Goal: Task Accomplishment & Management: Manage account settings

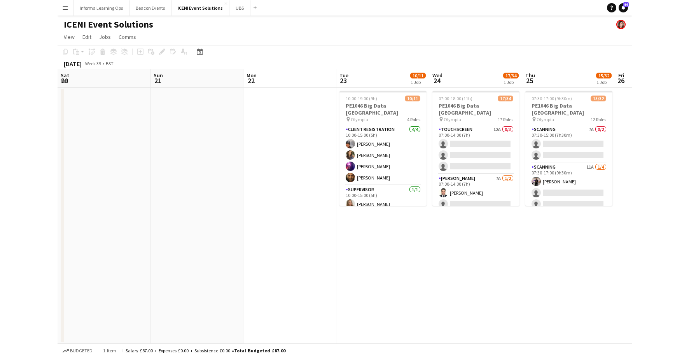
scroll to position [0, 257]
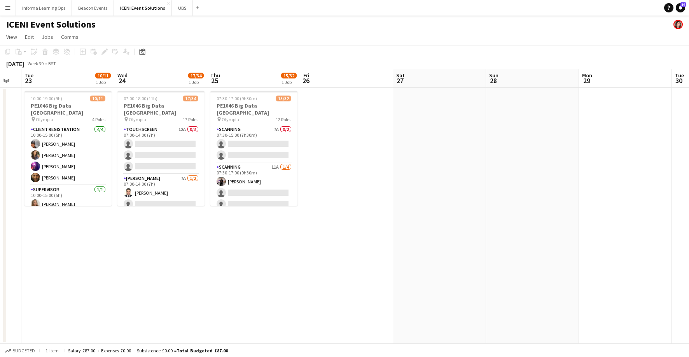
click at [272, 41] on app-page-menu "View Day view expanded Day view collapsed Month view Date picker Jump to [DATE]…" at bounding box center [344, 37] width 689 height 15
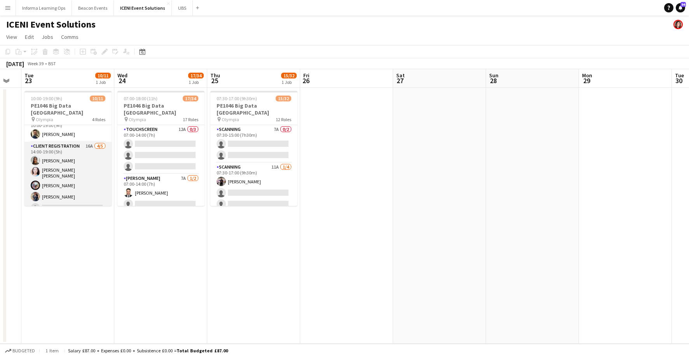
scroll to position [97, 0]
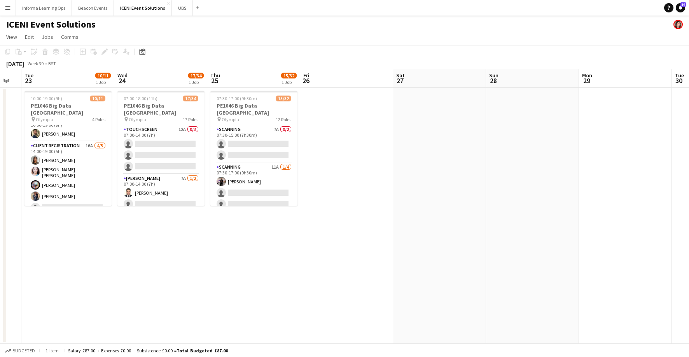
drag, startPoint x: 56, startPoint y: 168, endPoint x: 572, endPoint y: 49, distance: 529.2
click at [56, 168] on app-card-role "Client Registration 16A [DATE] 14:00-19:00 (5h) [PERSON_NAME] [PERSON_NAME] [PE…" at bounding box center [67, 178] width 87 height 74
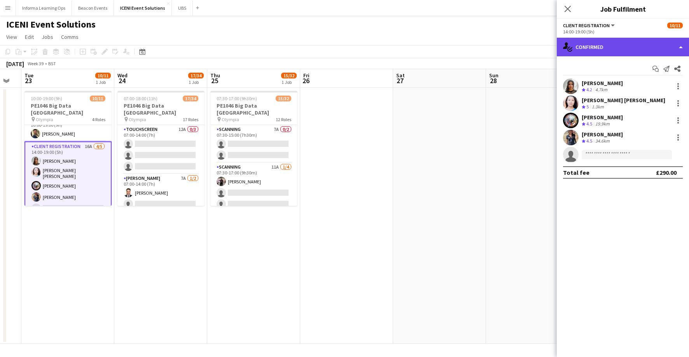
click at [574, 51] on div "single-neutral-actions-check-2 Confirmed" at bounding box center [623, 47] width 132 height 19
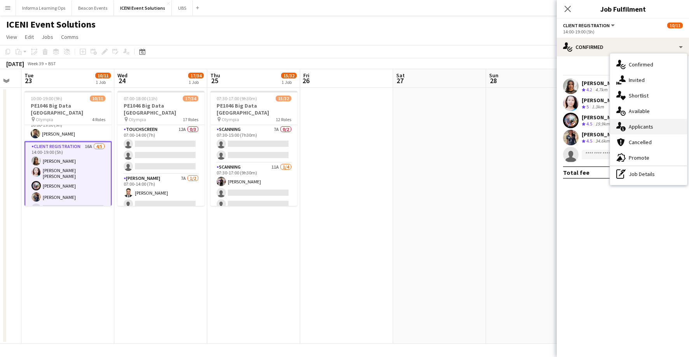
click at [574, 126] on div "single-neutral-actions-information Applicants" at bounding box center [648, 127] width 77 height 16
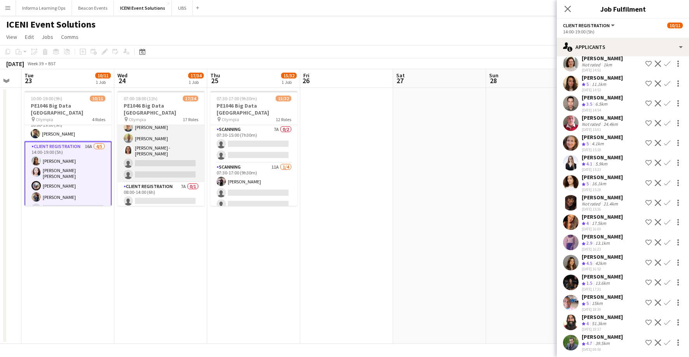
scroll to position [553, 0]
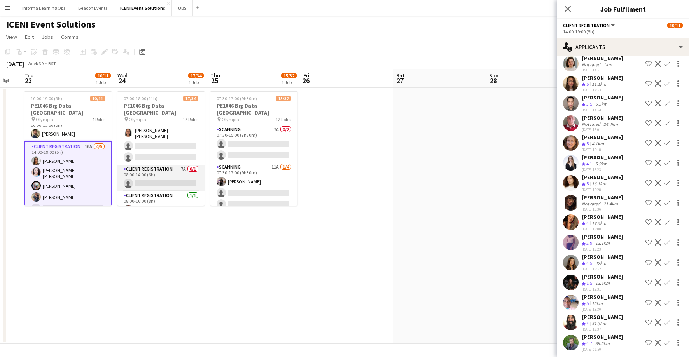
click at [164, 168] on app-card-role "Client Registration 7A 0/1 08:00-14:00 (6h) single-neutral-actions" at bounding box center [160, 178] width 87 height 26
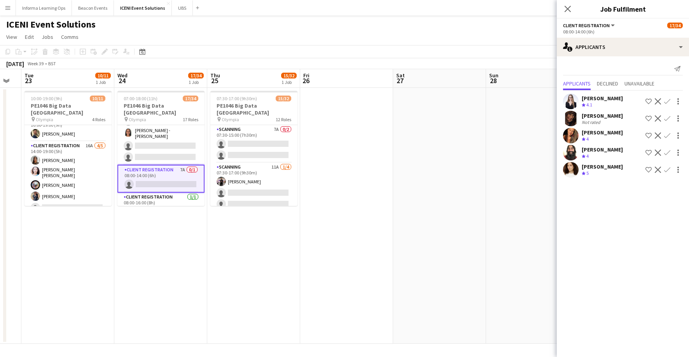
scroll to position [0, 0]
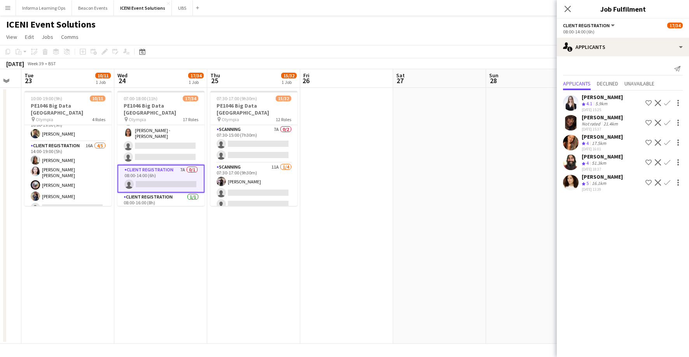
click at [574, 161] on app-icon "Confirm" at bounding box center [667, 162] width 6 height 6
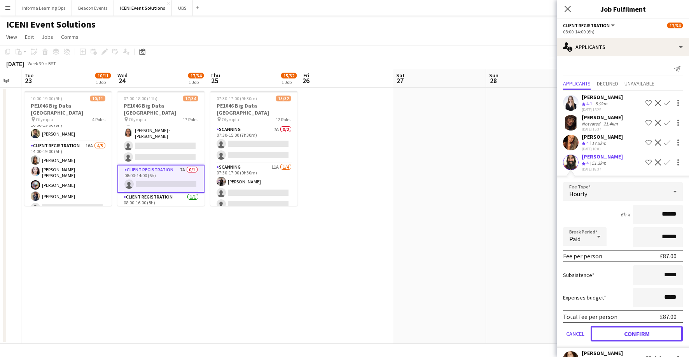
drag, startPoint x: 644, startPoint y: 333, endPoint x: 588, endPoint y: 118, distance: 222.8
click at [574, 334] on button "Confirm" at bounding box center [636, 334] width 92 height 16
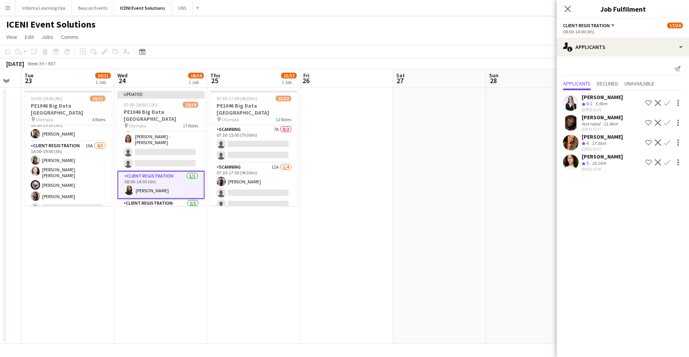
click at [569, 9] on icon "Close pop-in" at bounding box center [567, 9] width 6 height 6
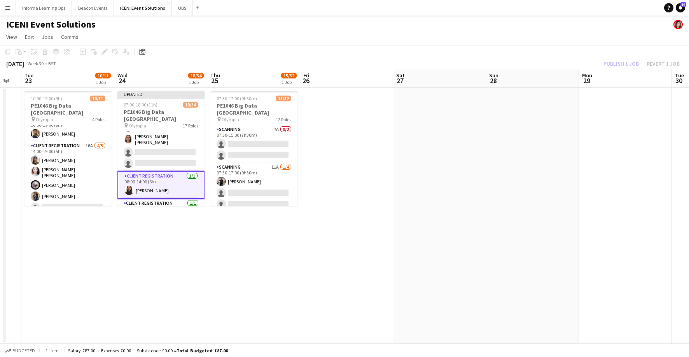
click at [536, 27] on div "ICENI Event Solutions" at bounding box center [344, 23] width 689 height 15
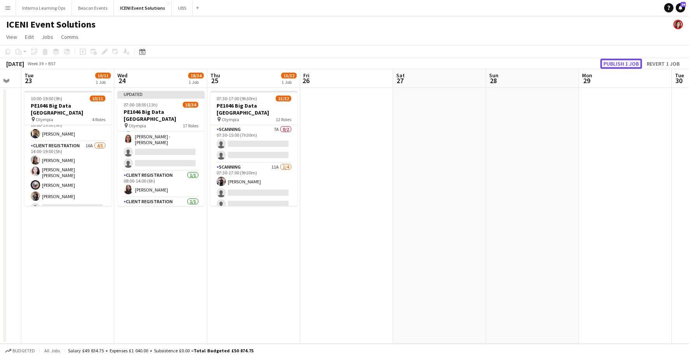
click at [574, 63] on button "Publish 1 job" at bounding box center [621, 64] width 42 height 10
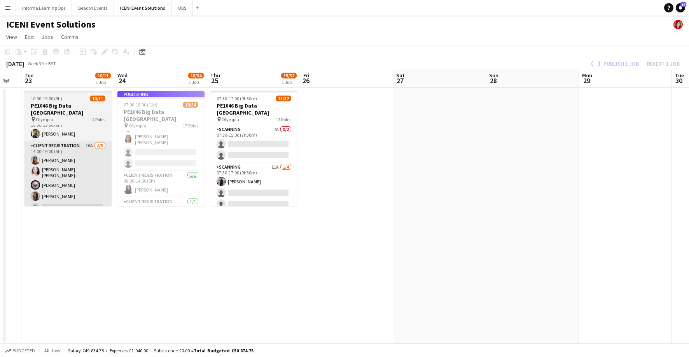
click at [63, 184] on app-card-role "Client Registration 16A [DATE] 14:00-19:00 (5h) [PERSON_NAME] [PERSON_NAME] [PE…" at bounding box center [67, 178] width 87 height 74
click at [57, 177] on app-card-role "Client Registration 16A [DATE] 14:00-19:00 (5h) [PERSON_NAME] [PERSON_NAME] [PE…" at bounding box center [67, 178] width 87 height 74
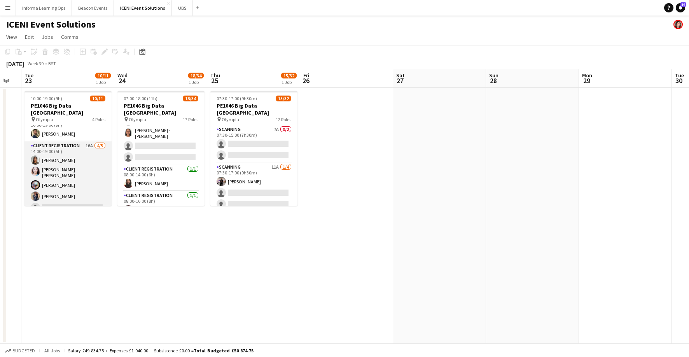
click at [60, 169] on app-card-role "Client Registration 16A [DATE] 14:00-19:00 (5h) [PERSON_NAME] [PERSON_NAME] [PE…" at bounding box center [67, 178] width 87 height 74
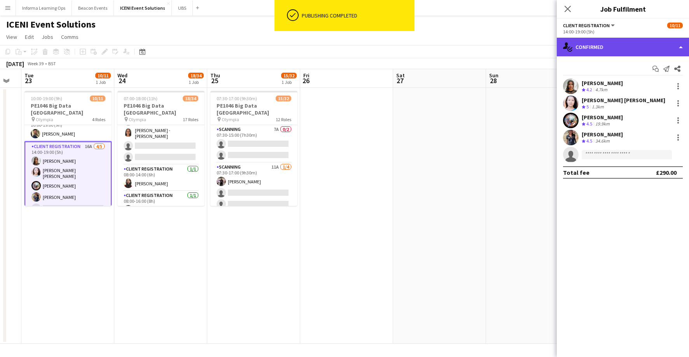
click at [574, 45] on div "single-neutral-actions-check-2 Confirmed" at bounding box center [623, 47] width 132 height 19
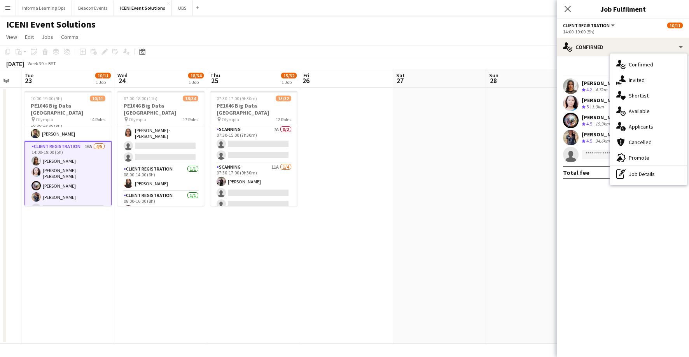
click at [574, 126] on div "single-neutral-actions-information Applicants" at bounding box center [648, 127] width 77 height 16
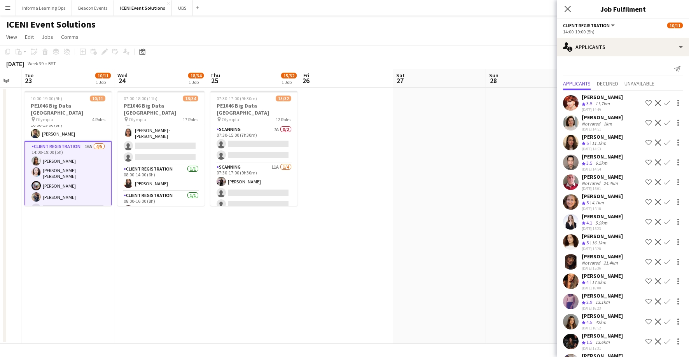
scroll to position [59, 0]
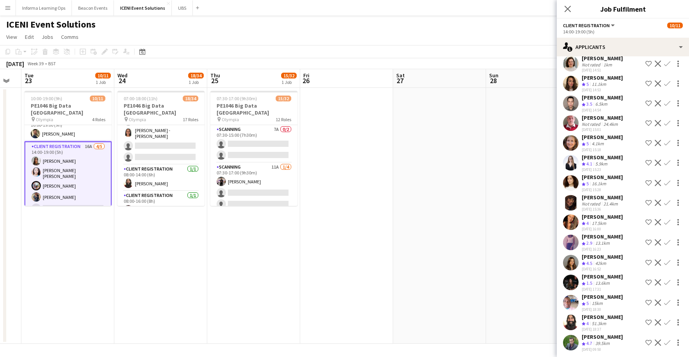
click at [574, 319] on app-icon "Confirm" at bounding box center [667, 322] width 6 height 6
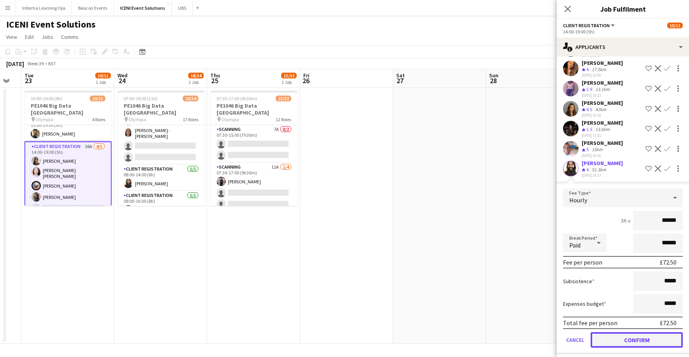
click at [574, 339] on button "Confirm" at bounding box center [636, 340] width 92 height 16
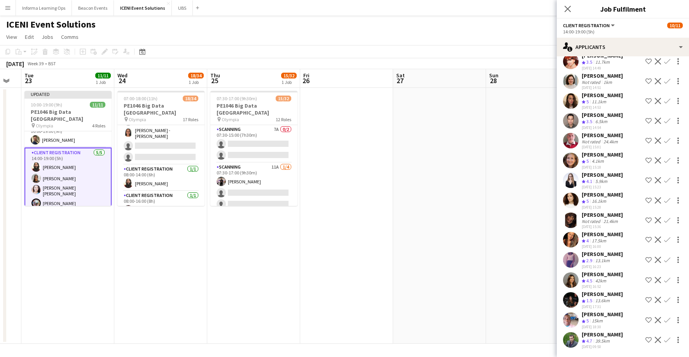
scroll to position [39, 0]
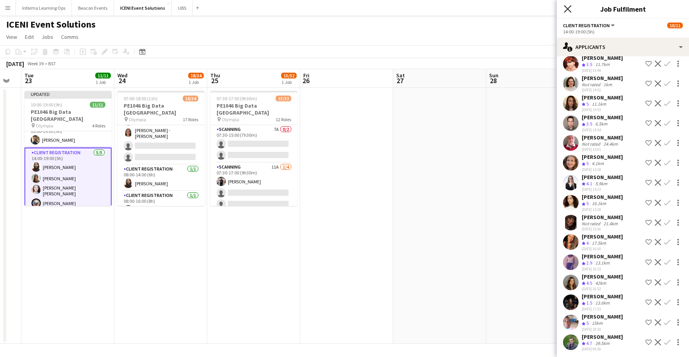
click at [569, 8] on icon "Close pop-in" at bounding box center [567, 8] width 7 height 7
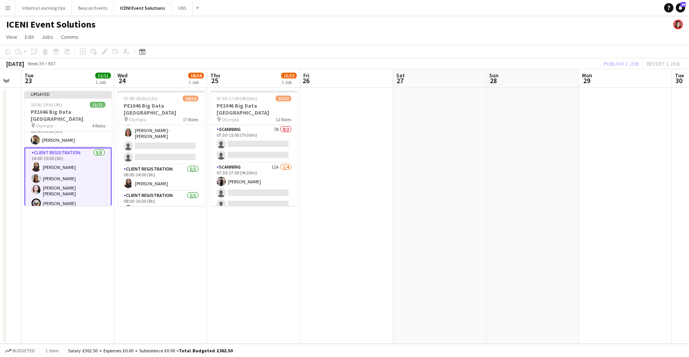
drag, startPoint x: 532, startPoint y: 31, endPoint x: 567, endPoint y: 35, distance: 35.2
click at [532, 31] on app-page-menu "View Day view expanded Day view collapsed Month view Date picker Jump to [DATE]…" at bounding box center [344, 37] width 689 height 15
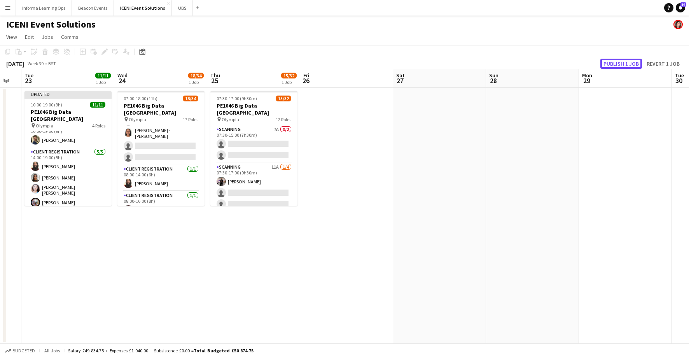
drag, startPoint x: 620, startPoint y: 63, endPoint x: 581, endPoint y: 72, distance: 40.3
click at [574, 63] on button "Publish 1 job" at bounding box center [621, 64] width 42 height 10
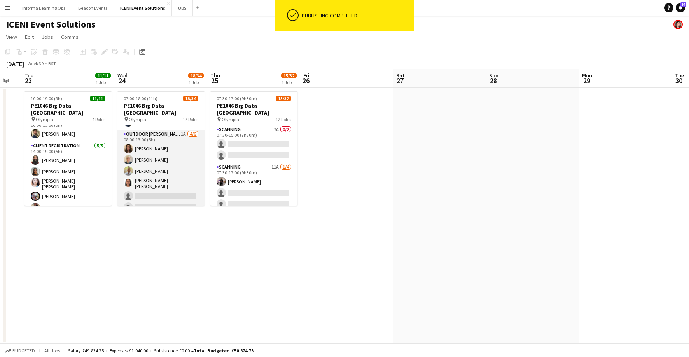
scroll to position [501, 0]
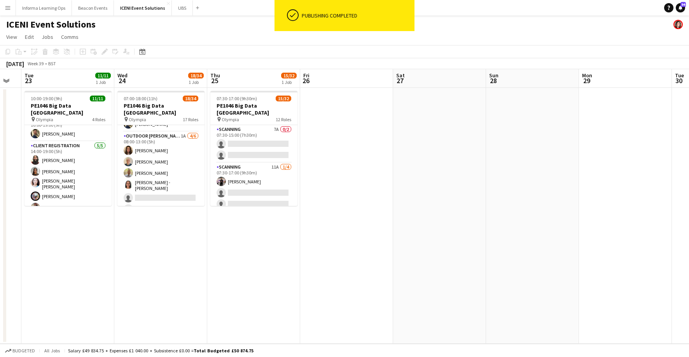
click at [146, 191] on app-card-role "Outdoor [PERSON_NAME] 1A [DATE] 08:00-13:00 (5h) [PERSON_NAME] [PERSON_NAME] [P…" at bounding box center [160, 174] width 87 height 85
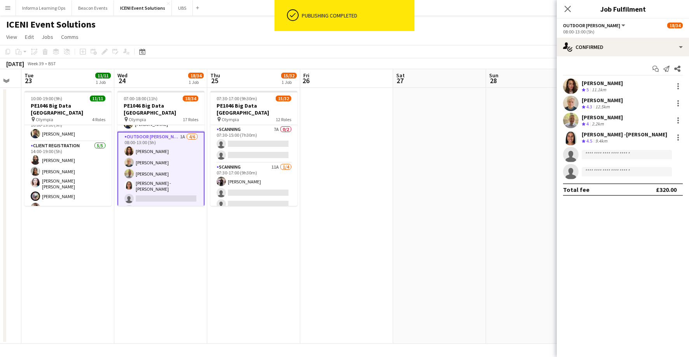
scroll to position [0, 257]
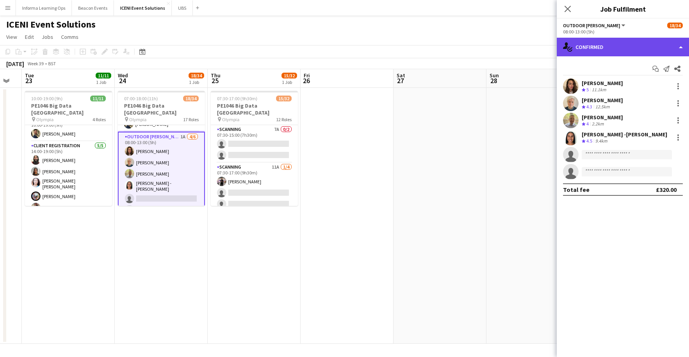
drag, startPoint x: 579, startPoint y: 45, endPoint x: 583, endPoint y: 51, distance: 7.2
click at [574, 45] on div "single-neutral-actions-check-2 Confirmed" at bounding box center [623, 47] width 132 height 19
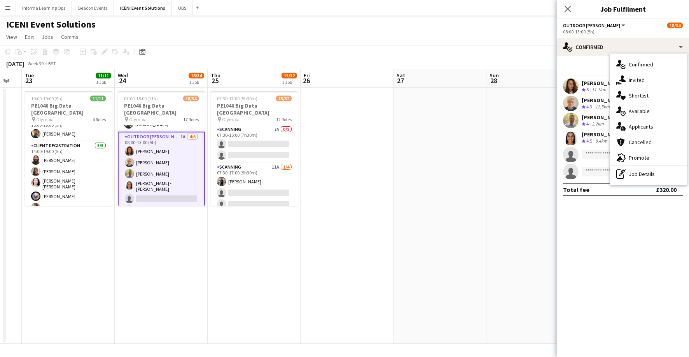
click at [574, 126] on div "single-neutral-actions-information Applicants" at bounding box center [648, 127] width 77 height 16
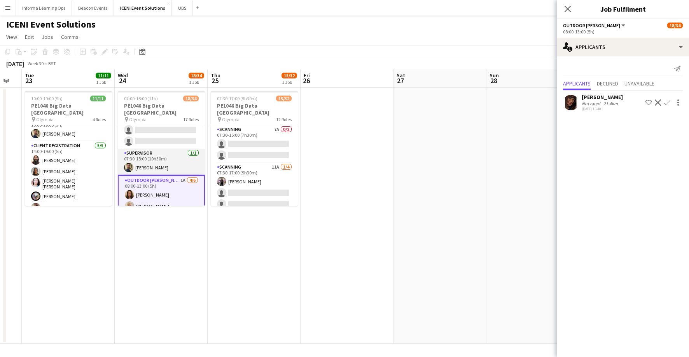
scroll to position [428, 0]
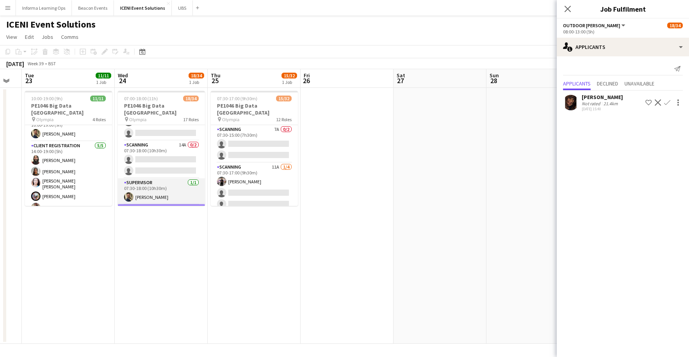
click at [154, 154] on app-card-role "Scanning 14A 0/2 07:30-18:00 (10h30m) single-neutral-actions single-neutral-act…" at bounding box center [161, 160] width 87 height 38
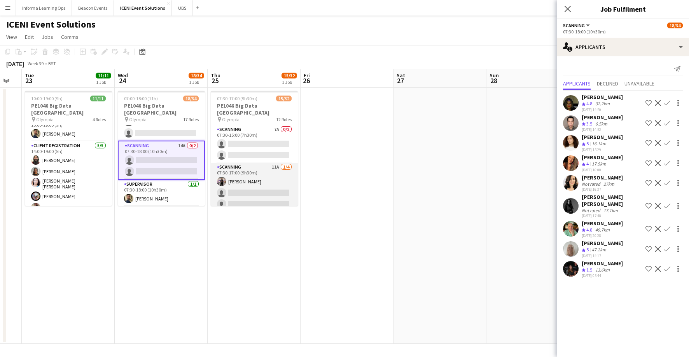
click at [236, 183] on app-card-role "Scanning 11A [DATE] 07:30-17:00 (9h30m) [PERSON_NAME] single-neutral-actions si…" at bounding box center [254, 193] width 87 height 60
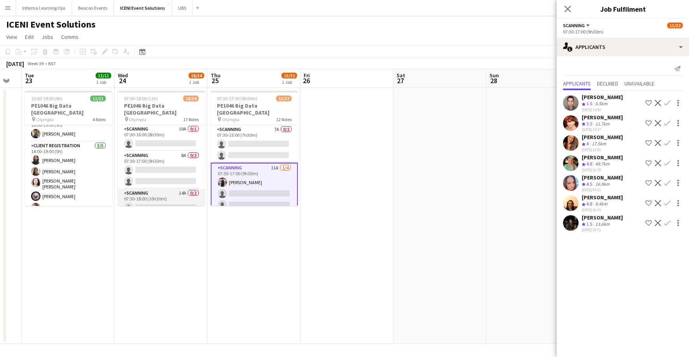
scroll to position [379, 0]
click at [167, 167] on app-card-role "Scanning 8A 0/2 07:30-17:00 (9h30m) single-neutral-actions single-neutral-actio…" at bounding box center [161, 171] width 87 height 38
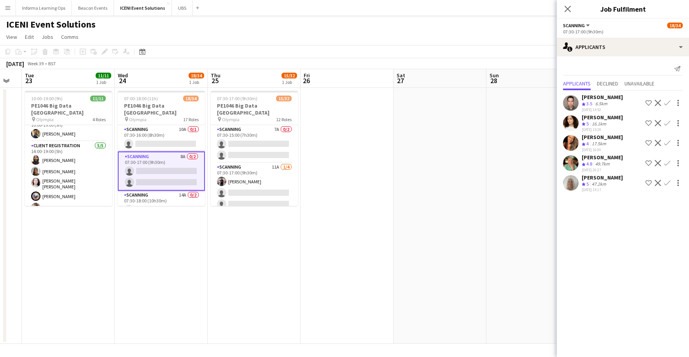
click at [574, 122] on app-icon "Confirm" at bounding box center [667, 123] width 6 height 6
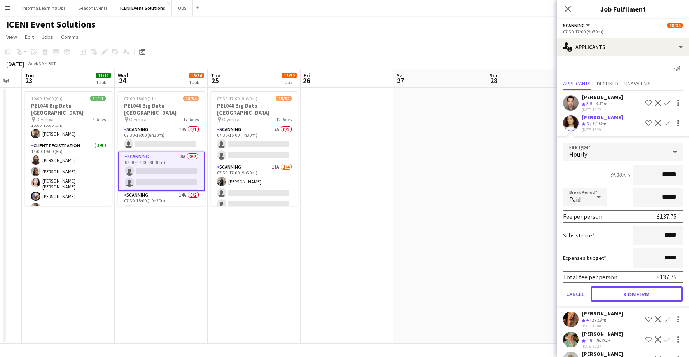
drag, startPoint x: 633, startPoint y: 294, endPoint x: 644, endPoint y: 270, distance: 26.1
click at [574, 294] on button "Confirm" at bounding box center [636, 294] width 92 height 16
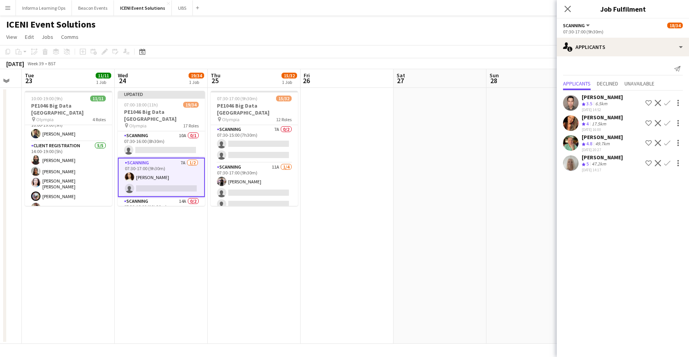
drag, startPoint x: 569, startPoint y: 8, endPoint x: 527, endPoint y: 30, distance: 47.3
click at [569, 8] on icon "Close pop-in" at bounding box center [567, 9] width 6 height 6
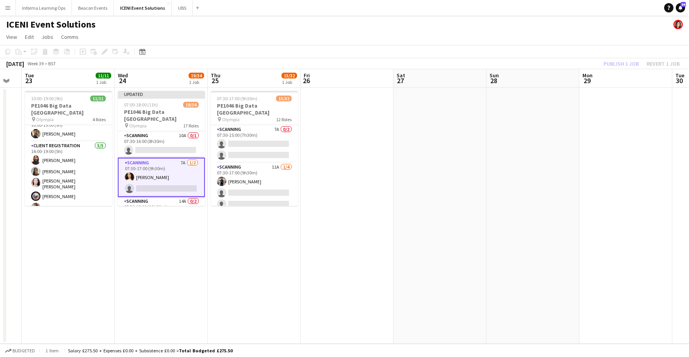
click at [526, 30] on app-page-menu "View Day view expanded Day view collapsed Month view Date picker Jump to [DATE]…" at bounding box center [344, 37] width 689 height 15
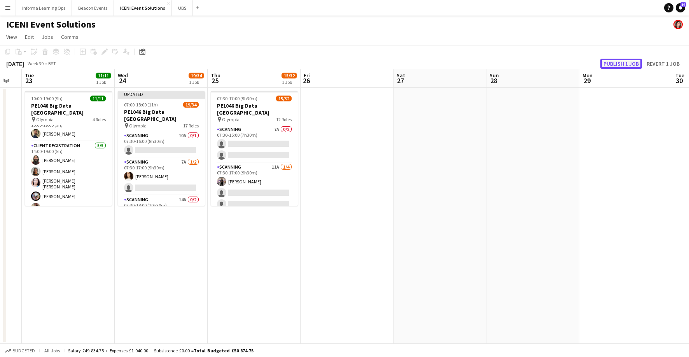
click at [574, 63] on button "Publish 1 job" at bounding box center [621, 64] width 42 height 10
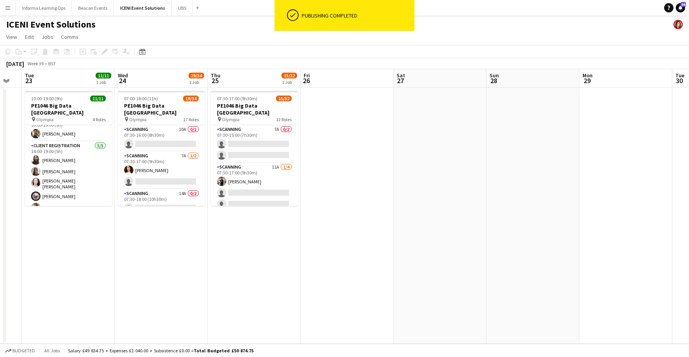
scroll to position [0, 0]
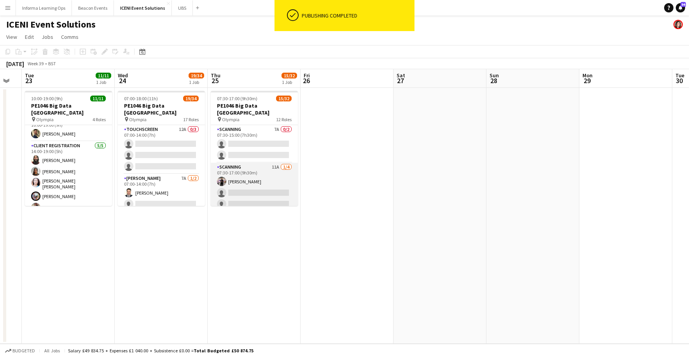
click at [241, 176] on app-card-role "Scanning 11A [DATE] 07:30-17:00 (9h30m) [PERSON_NAME] single-neutral-actions si…" at bounding box center [254, 193] width 87 height 60
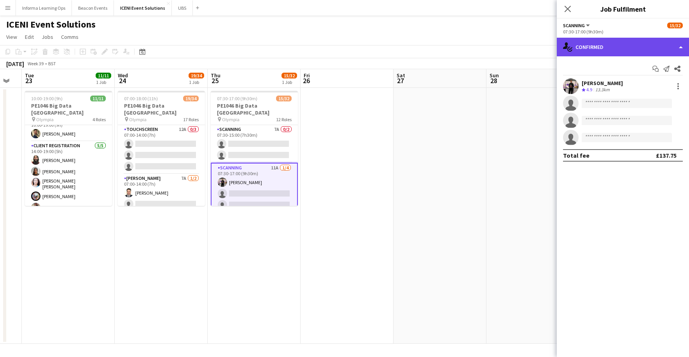
click at [574, 45] on div "single-neutral-actions-check-2 Confirmed" at bounding box center [623, 47] width 132 height 19
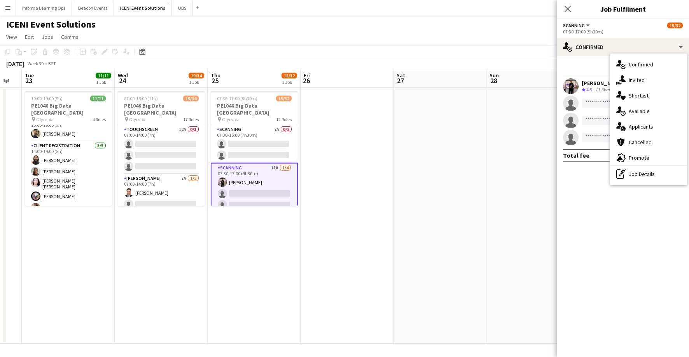
click at [574, 125] on div "single-neutral-actions-information Applicants" at bounding box center [648, 127] width 77 height 16
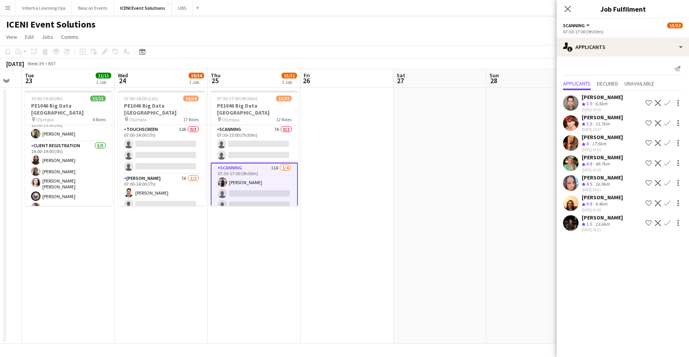
click at [574, 162] on app-icon "Confirm" at bounding box center [667, 163] width 6 height 6
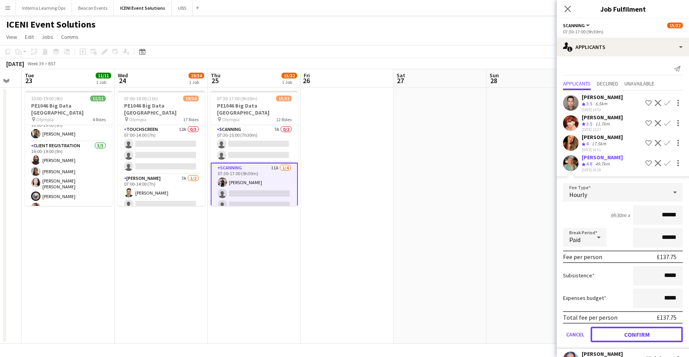
drag, startPoint x: 631, startPoint y: 334, endPoint x: 627, endPoint y: 321, distance: 14.4
click at [574, 334] on button "Confirm" at bounding box center [636, 335] width 92 height 16
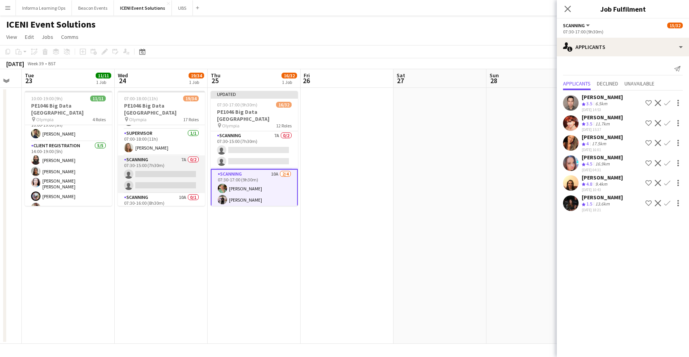
scroll to position [323, 0]
click at [157, 153] on app-card-role "Scanning 7A 0/2 07:30-15:00 (7h30m) single-neutral-actions single-neutral-actio…" at bounding box center [161, 163] width 87 height 38
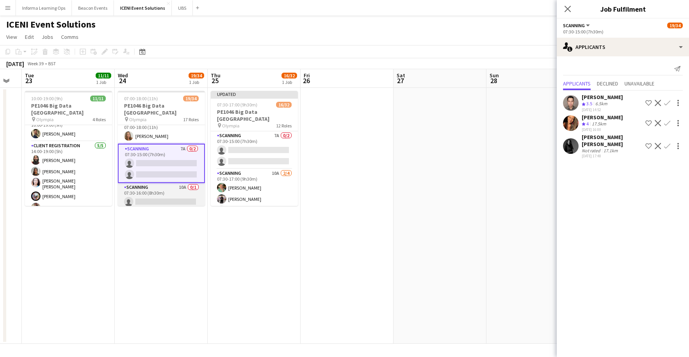
click at [152, 187] on app-card-role "Scanning 10A 0/1 07:30-16:00 (8h30m) single-neutral-actions" at bounding box center [161, 196] width 87 height 26
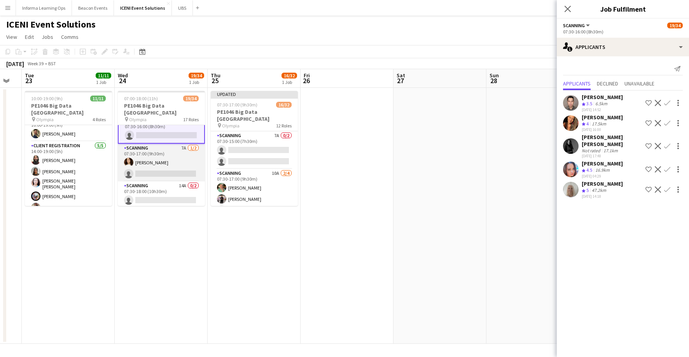
click at [153, 148] on app-card-role "Scanning 7A [DATE] 07:30-17:00 (9h30m) [PERSON_NAME] single-neutral-actions" at bounding box center [161, 163] width 87 height 38
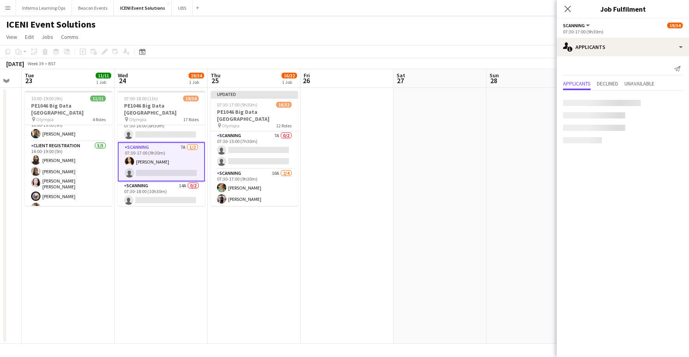
scroll to position [388, 0]
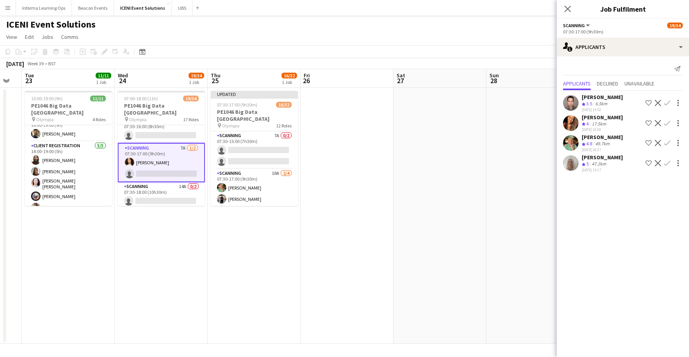
click at [574, 141] on app-icon "Confirm" at bounding box center [667, 143] width 6 height 6
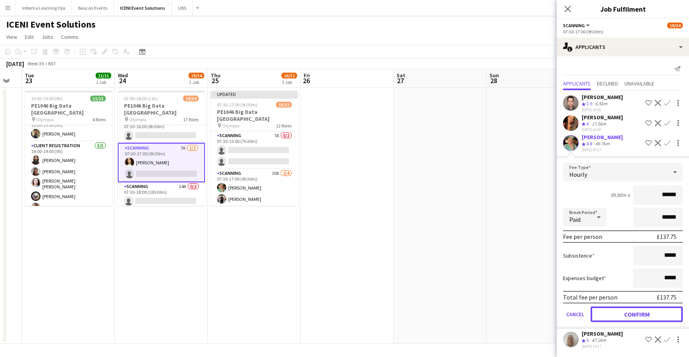
drag, startPoint x: 625, startPoint y: 314, endPoint x: 657, endPoint y: 244, distance: 76.5
click at [574, 314] on button "Confirm" at bounding box center [636, 315] width 92 height 16
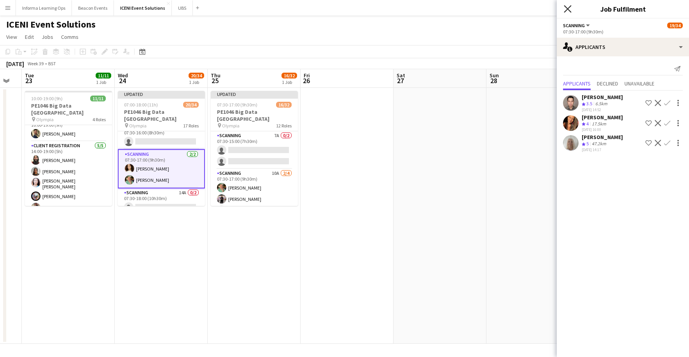
click at [568, 7] on icon "Close pop-in" at bounding box center [567, 8] width 7 height 7
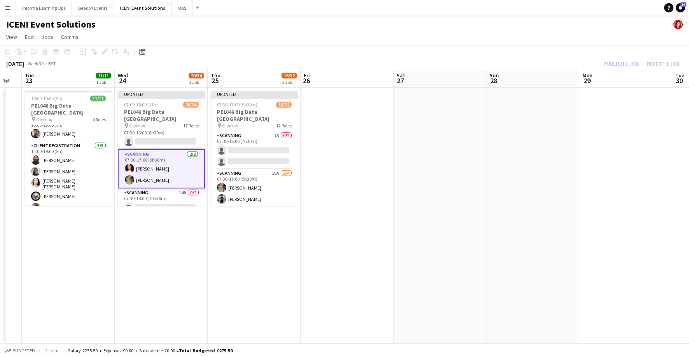
drag, startPoint x: 538, startPoint y: 35, endPoint x: 565, endPoint y: 40, distance: 28.2
click at [541, 35] on app-page-menu "View Day view expanded Day view collapsed Month view Date picker Jump to [DATE]…" at bounding box center [344, 37] width 689 height 15
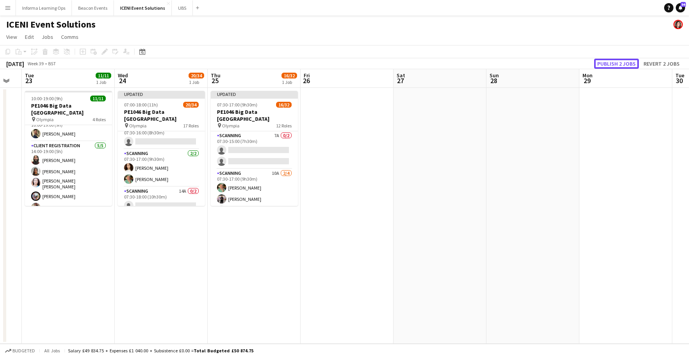
drag, startPoint x: 621, startPoint y: 66, endPoint x: 548, endPoint y: 75, distance: 73.3
click at [574, 66] on button "Publish 2 jobs" at bounding box center [616, 64] width 45 height 10
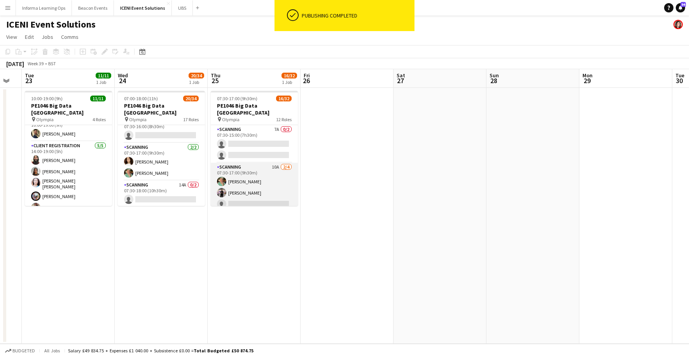
click at [245, 180] on app-card-role "Scanning 10A [DATE] 07:30-17:00 (9h30m) [PERSON_NAME] [PERSON_NAME] single-neut…" at bounding box center [254, 193] width 87 height 60
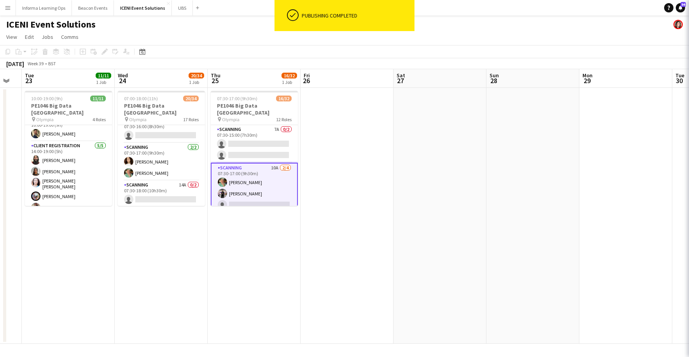
scroll to position [0, 257]
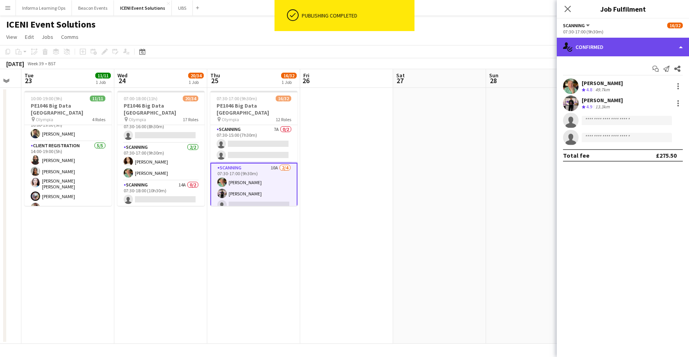
click at [574, 48] on div "single-neutral-actions-check-2 Confirmed" at bounding box center [623, 47] width 132 height 19
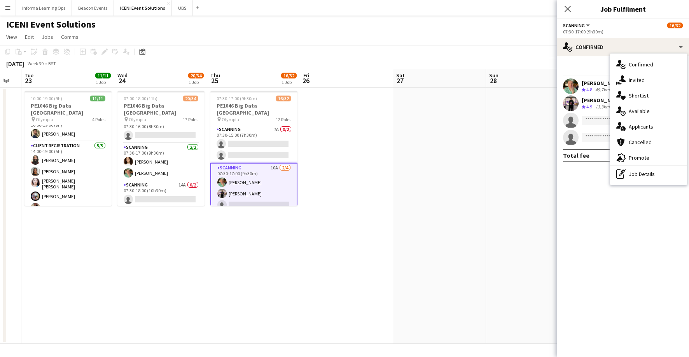
click at [574, 127] on div "single-neutral-actions-information Applicants" at bounding box center [648, 127] width 77 height 16
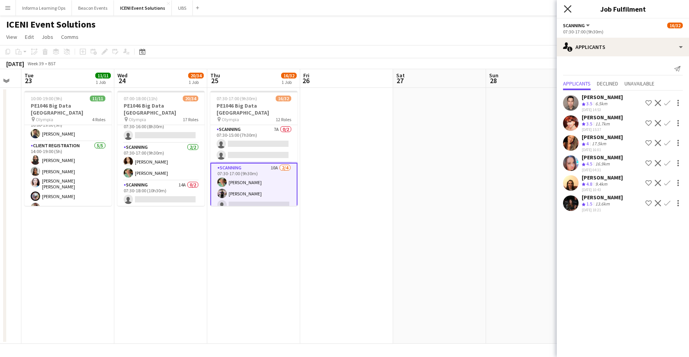
click at [567, 10] on icon "Close pop-in" at bounding box center [567, 8] width 7 height 7
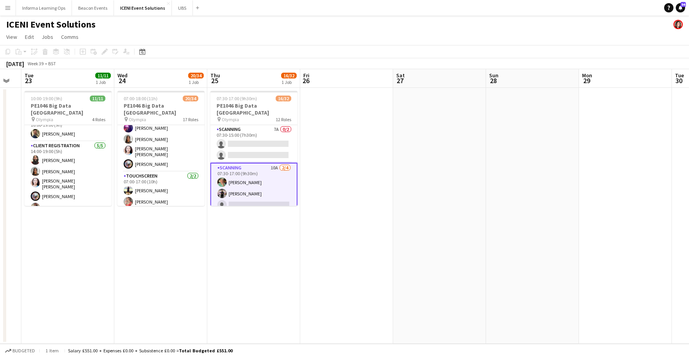
scroll to position [0, 0]
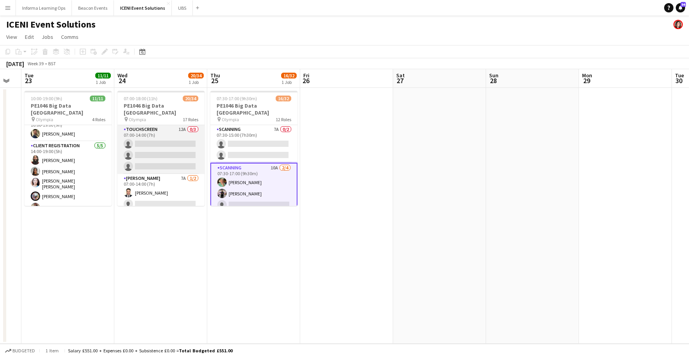
drag, startPoint x: 148, startPoint y: 142, endPoint x: 201, endPoint y: 140, distance: 52.9
click at [148, 142] on app-card-role "Touchscreen 12A 0/3 07:00-14:00 (7h) single-neutral-actions single-neutral-acti…" at bounding box center [160, 149] width 87 height 49
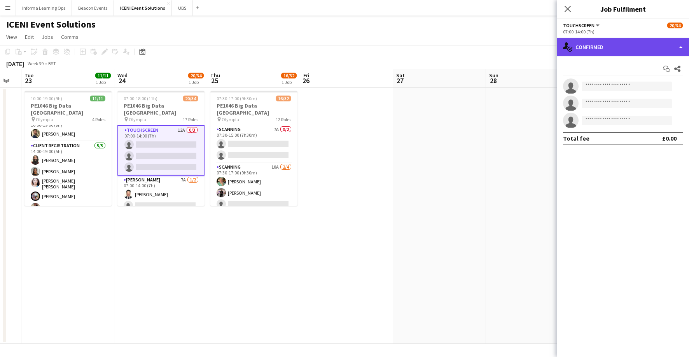
click at [574, 40] on div "single-neutral-actions-check-2 Confirmed" at bounding box center [623, 47] width 132 height 19
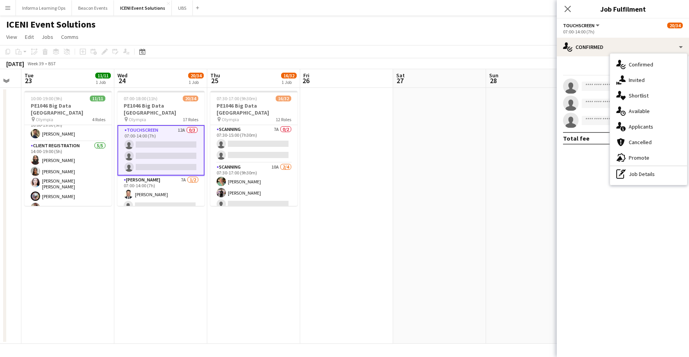
click at [574, 128] on div "single-neutral-actions-information Applicants" at bounding box center [648, 127] width 77 height 16
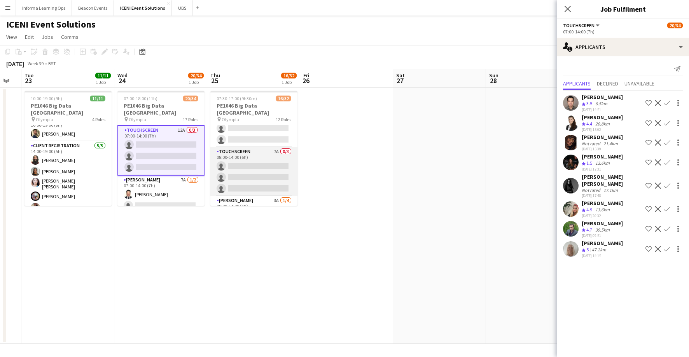
scroll to position [231, 0]
click at [236, 150] on app-card-role "Touchscreen 7A 0/3 08:00-14:00 (6h) single-neutral-actions single-neutral-actio…" at bounding box center [253, 164] width 87 height 49
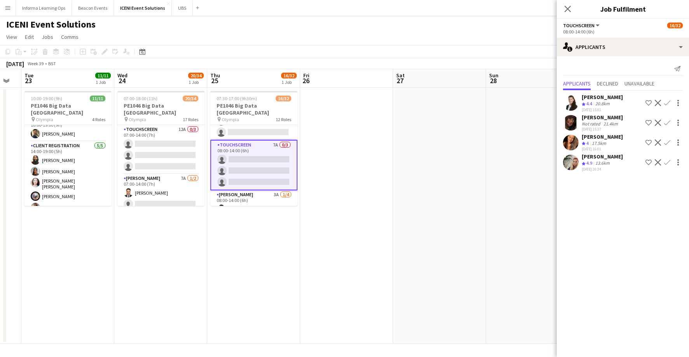
click at [574, 162] on app-icon "Confirm" at bounding box center [667, 162] width 6 height 6
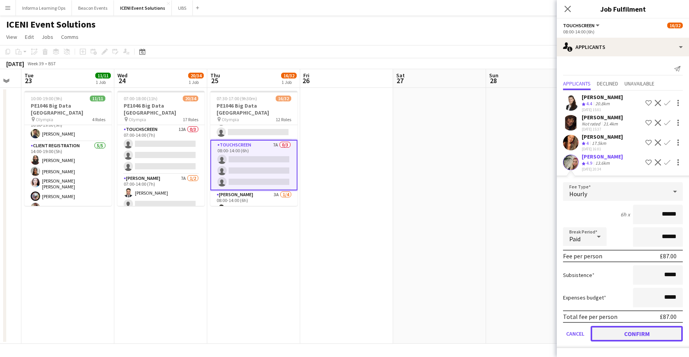
click at [574, 338] on button "Confirm" at bounding box center [636, 334] width 92 height 16
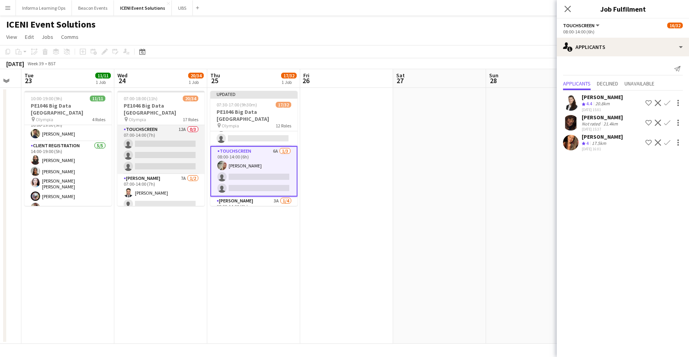
click at [154, 153] on app-card-role "Touchscreen 12A 0/3 07:00-14:00 (7h) single-neutral-actions single-neutral-acti…" at bounding box center [160, 149] width 87 height 49
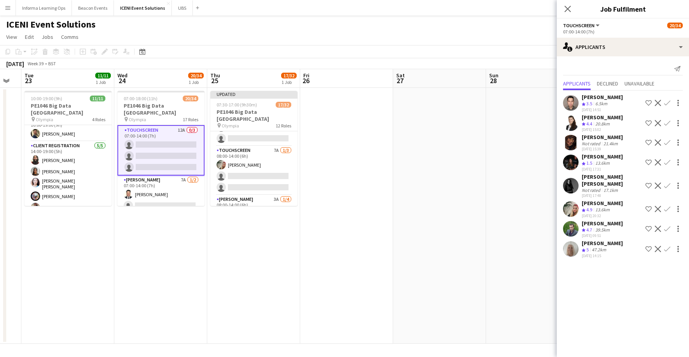
click at [574, 206] on app-icon "Confirm" at bounding box center [667, 209] width 6 height 6
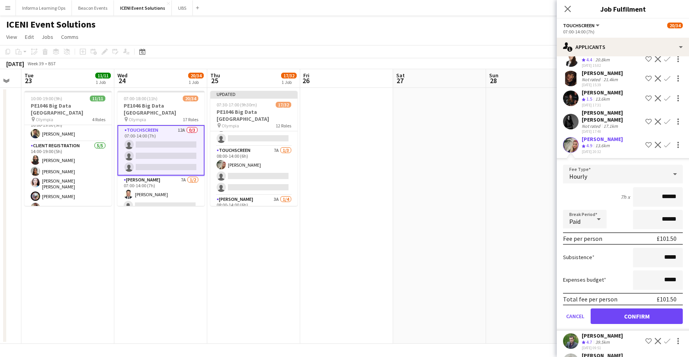
scroll to position [77, 0]
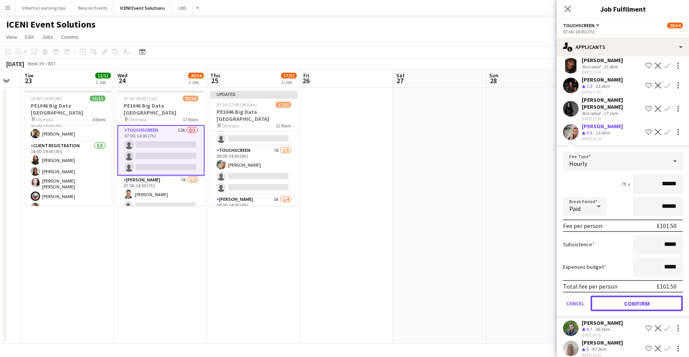
drag, startPoint x: 630, startPoint y: 295, endPoint x: 630, endPoint y: 260, distance: 35.0
click at [574, 296] on button "Confirm" at bounding box center [636, 304] width 92 height 16
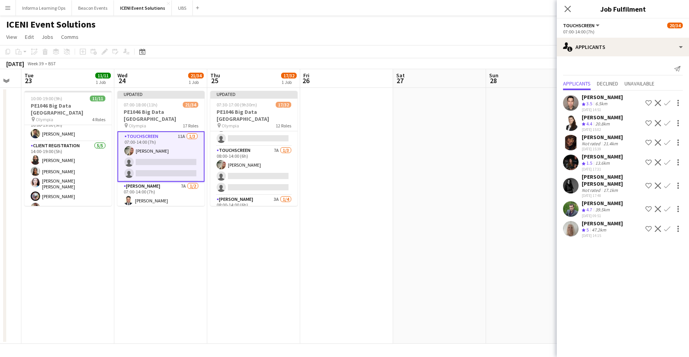
scroll to position [0, 0]
click at [568, 9] on icon at bounding box center [567, 8] width 7 height 7
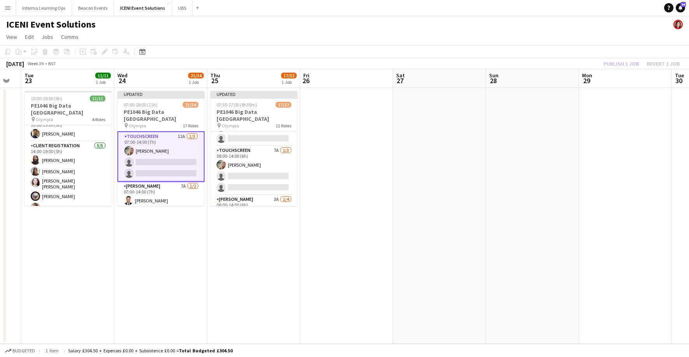
drag, startPoint x: 532, startPoint y: 35, endPoint x: 546, endPoint y: 37, distance: 13.8
click at [532, 35] on app-page-menu "View Day view expanded Day view collapsed Month view Date picker Jump to [DATE]…" at bounding box center [344, 37] width 689 height 15
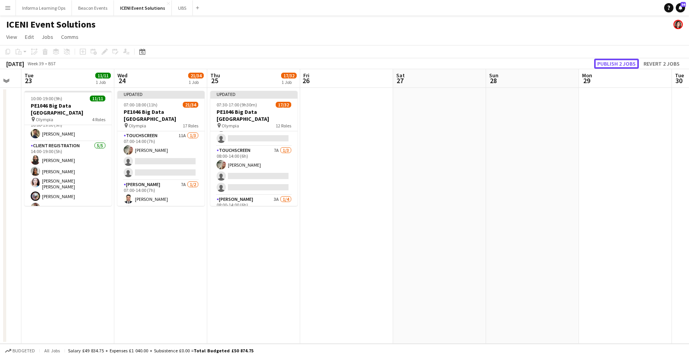
drag, startPoint x: 611, startPoint y: 61, endPoint x: 521, endPoint y: 54, distance: 90.4
click at [574, 61] on button "Publish 2 jobs" at bounding box center [616, 64] width 45 height 10
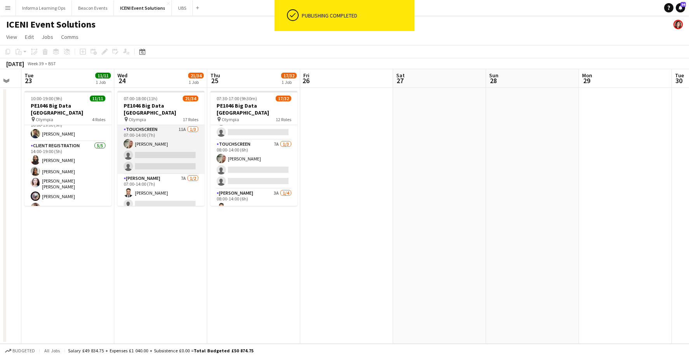
click at [146, 149] on app-card-role "Touchscreen 11A [DATE] 07:00-14:00 (7h) [PERSON_NAME] single-neutral-actions si…" at bounding box center [160, 149] width 87 height 49
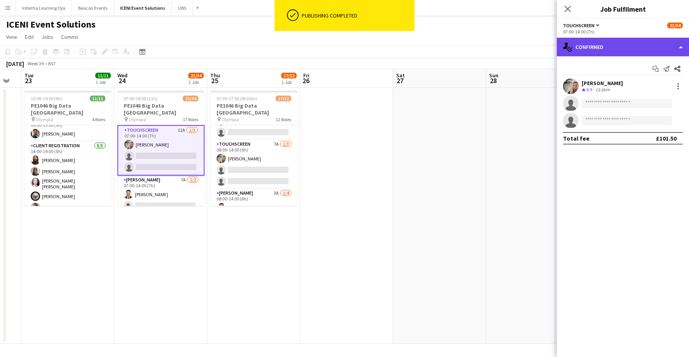
click at [574, 47] on div "single-neutral-actions-check-2 Confirmed" at bounding box center [623, 47] width 132 height 19
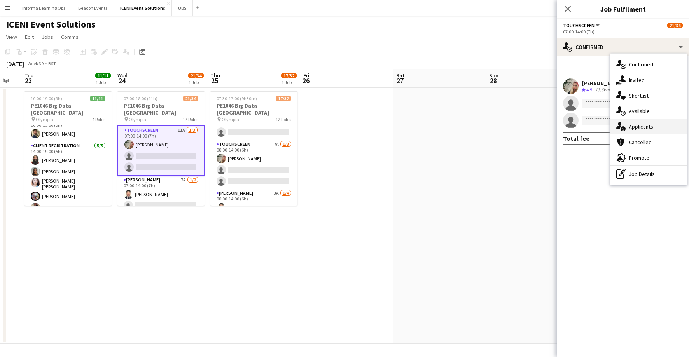
click at [574, 125] on div "single-neutral-actions-information Applicants" at bounding box center [648, 127] width 77 height 16
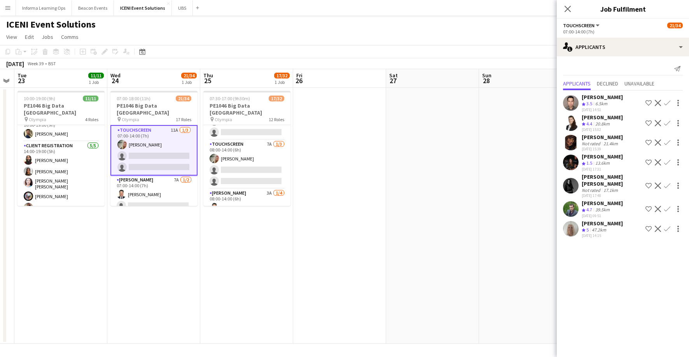
scroll to position [0, 266]
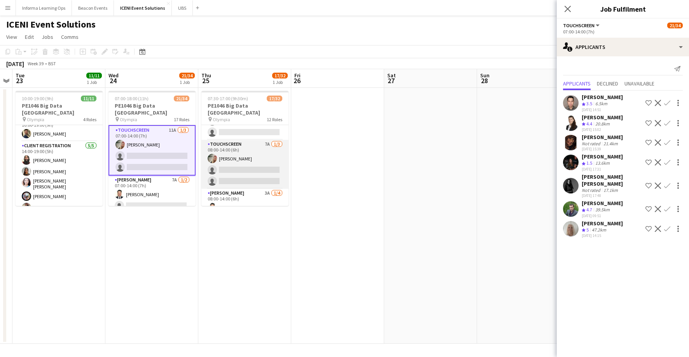
click at [237, 152] on app-card-role "Touchscreen 7A [DATE] 08:00-14:00 (6h) [PERSON_NAME] single-neutral-actions sin…" at bounding box center [244, 164] width 87 height 49
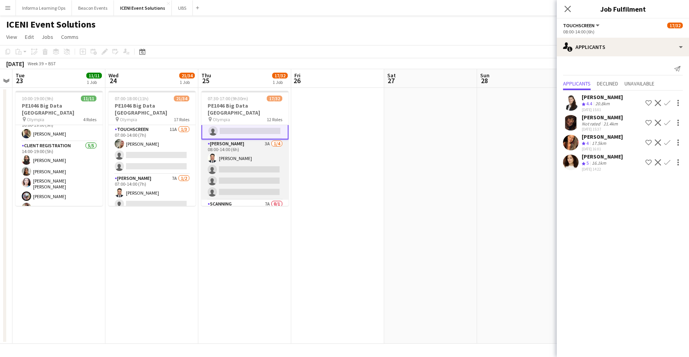
scroll to position [456, 0]
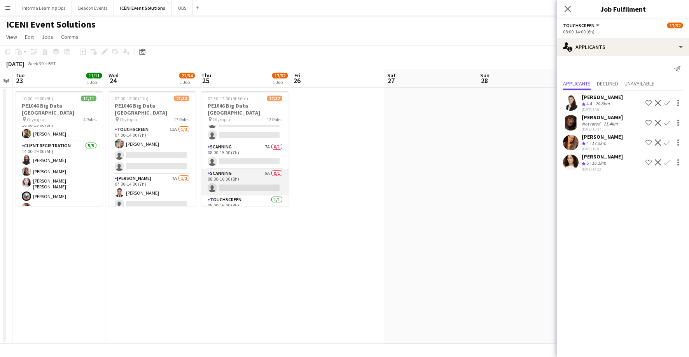
click at [248, 169] on app-card-role "Scanning 5A 0/1 08:00-16:00 (8h) single-neutral-actions" at bounding box center [244, 182] width 87 height 26
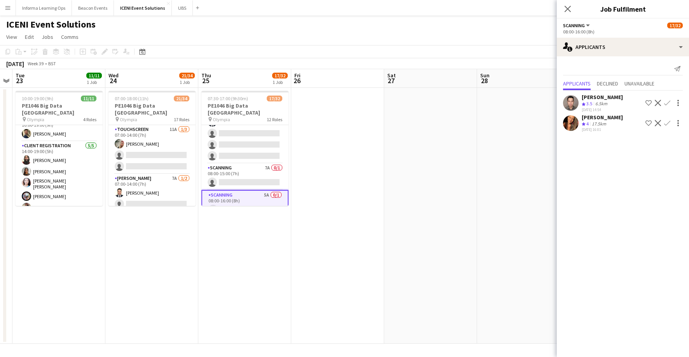
scroll to position [313, 0]
click at [248, 167] on app-card-role "Scanning 7A 0/1 08:00-15:00 (7h) single-neutral-actions" at bounding box center [244, 180] width 87 height 26
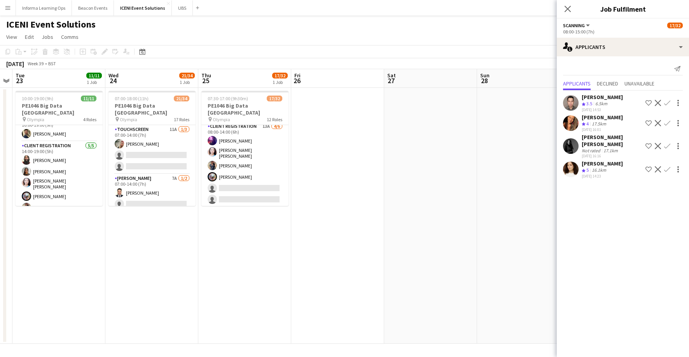
scroll to position [139, 0]
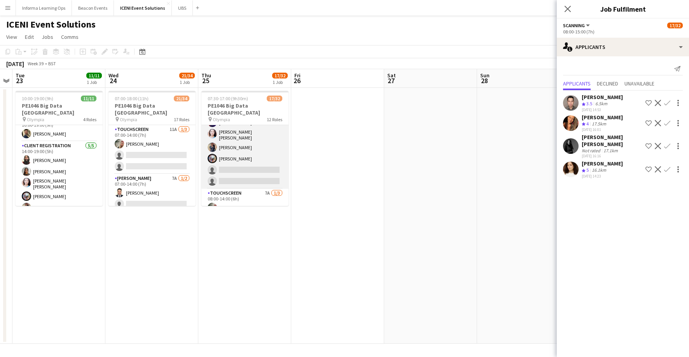
click at [243, 157] on app-card-role "Client Registration 13A [DATE] 08:00-14:00 (6h) [PERSON_NAME] [PERSON_NAME] [PE…" at bounding box center [244, 146] width 87 height 85
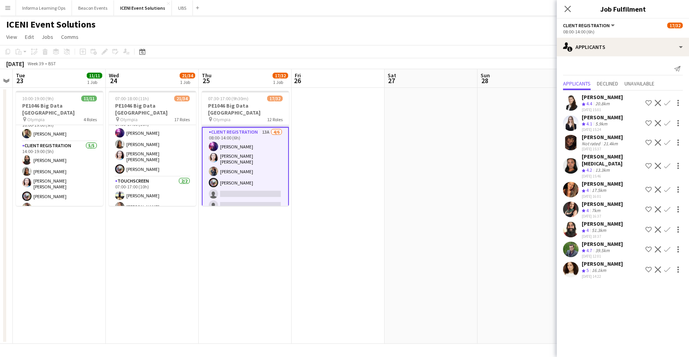
scroll to position [159, 0]
click at [574, 227] on app-icon "Confirm" at bounding box center [667, 230] width 6 height 6
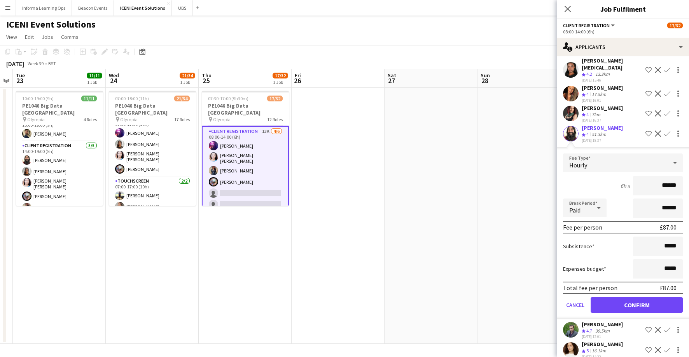
scroll to position [97, 0]
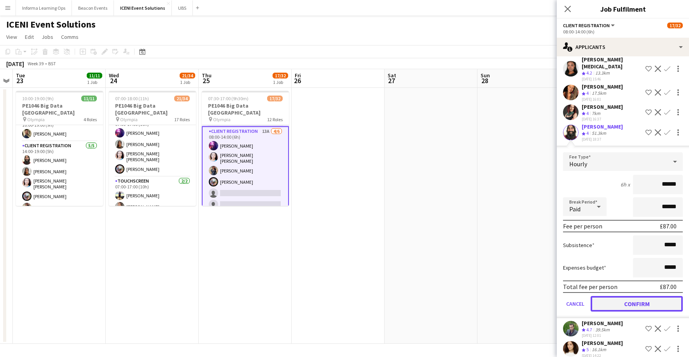
click at [574, 296] on button "Confirm" at bounding box center [636, 304] width 92 height 16
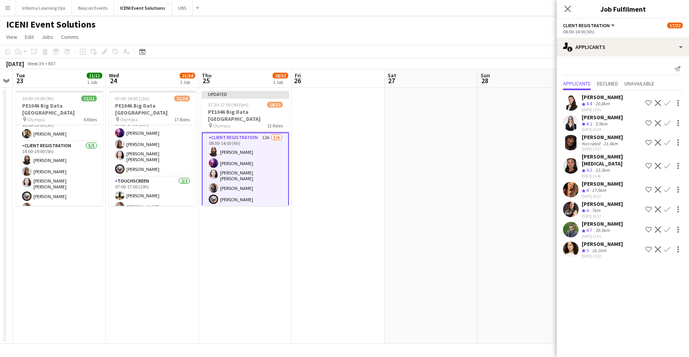
scroll to position [0, 0]
click at [567, 7] on icon "Close pop-in" at bounding box center [567, 8] width 7 height 7
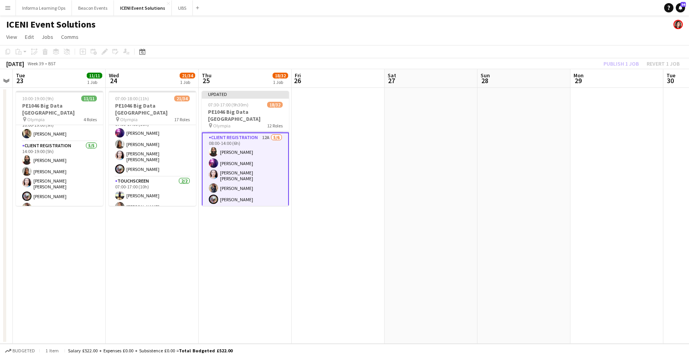
drag, startPoint x: 541, startPoint y: 28, endPoint x: 603, endPoint y: 39, distance: 62.7
click at [546, 28] on div "ICENI Event Solutions" at bounding box center [344, 23] width 689 height 15
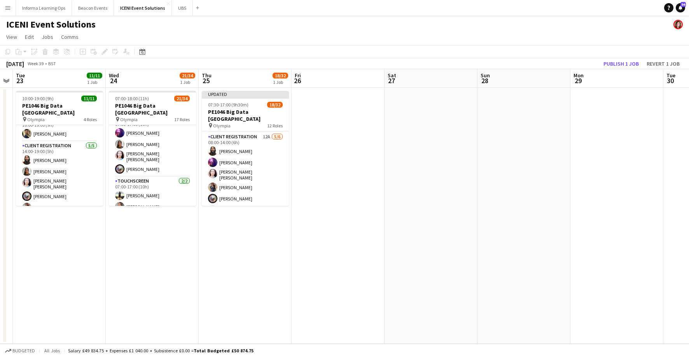
scroll to position [159, 0]
click at [574, 62] on button "Publish 1 job" at bounding box center [621, 64] width 42 height 10
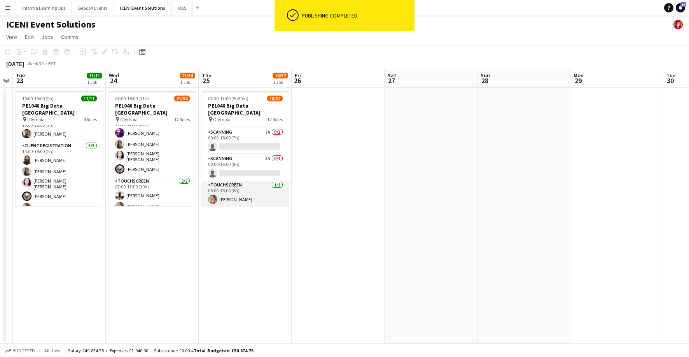
scroll to position [349, 0]
click at [227, 160] on app-card-role "Scanning 5A 0/1 08:00-16:00 (8h) single-neutral-actions" at bounding box center [245, 170] width 87 height 26
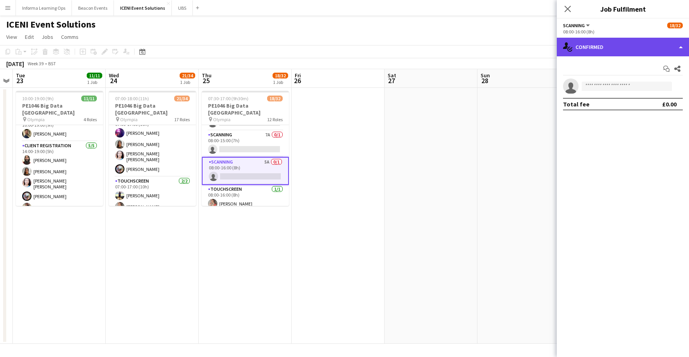
click at [574, 45] on div "single-neutral-actions-check-2 Confirmed" at bounding box center [623, 47] width 132 height 19
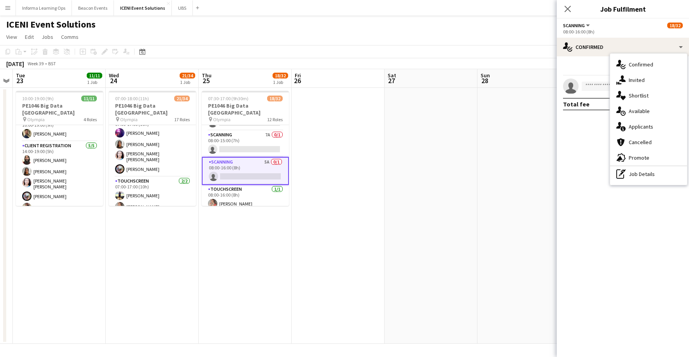
click at [574, 124] on div "single-neutral-actions-information Applicants" at bounding box center [648, 127] width 77 height 16
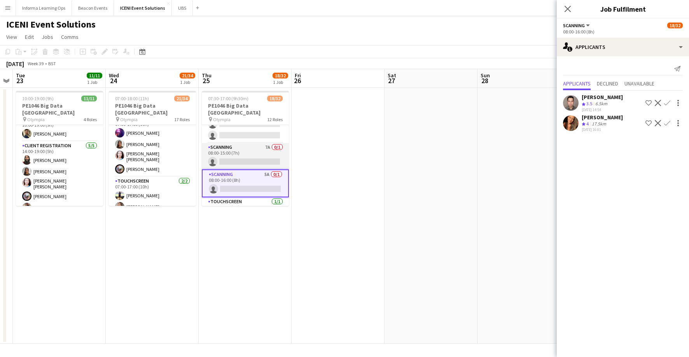
scroll to position [333, 0]
click at [229, 147] on app-card-role "Scanning 7A 0/1 08:00-15:00 (7h) single-neutral-actions" at bounding box center [245, 160] width 87 height 26
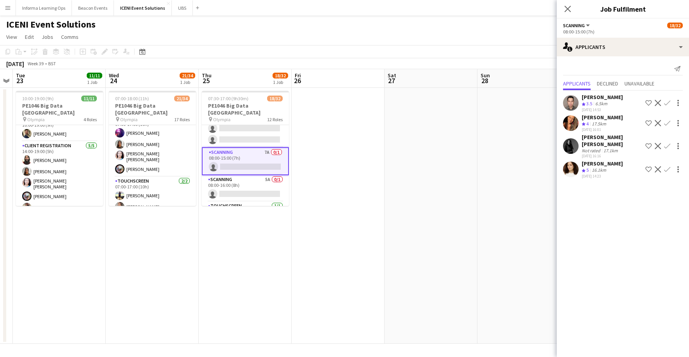
click at [574, 166] on app-icon "Confirm" at bounding box center [667, 169] width 6 height 6
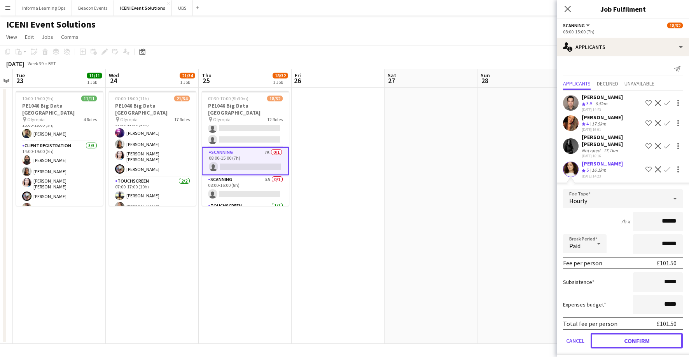
drag, startPoint x: 633, startPoint y: 335, endPoint x: 631, endPoint y: 324, distance: 11.1
click at [574, 335] on button "Confirm" at bounding box center [636, 341] width 92 height 16
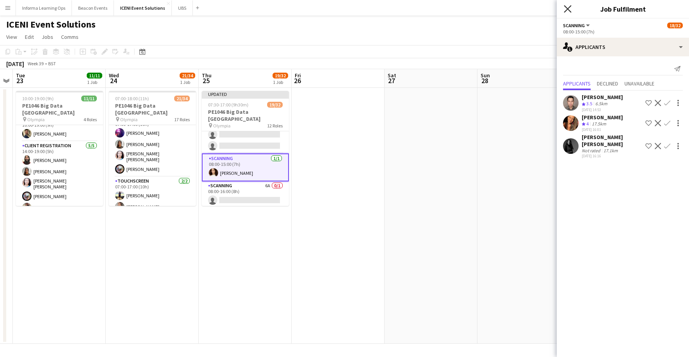
click at [567, 8] on icon at bounding box center [567, 8] width 7 height 7
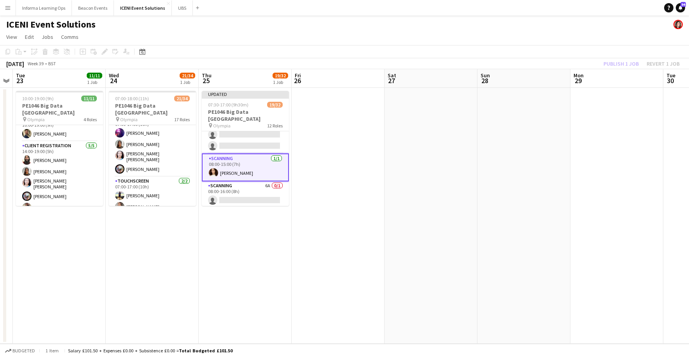
drag, startPoint x: 524, startPoint y: 35, endPoint x: 609, endPoint y: 43, distance: 84.7
click at [524, 35] on app-page-menu "View Day view expanded Day view collapsed Month view Date picker Jump to [DATE]…" at bounding box center [344, 37] width 689 height 15
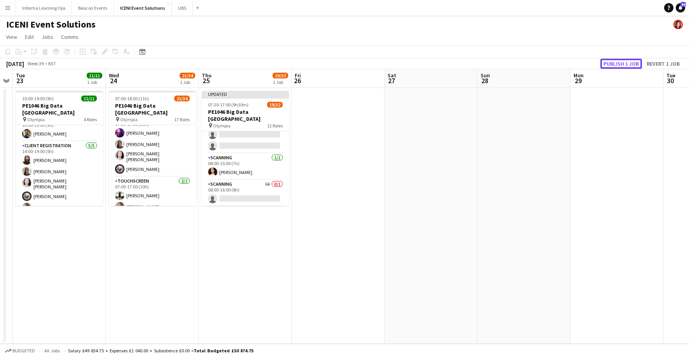
drag, startPoint x: 621, startPoint y: 64, endPoint x: 606, endPoint y: 65, distance: 14.4
click at [574, 64] on button "Publish 1 job" at bounding box center [621, 64] width 42 height 10
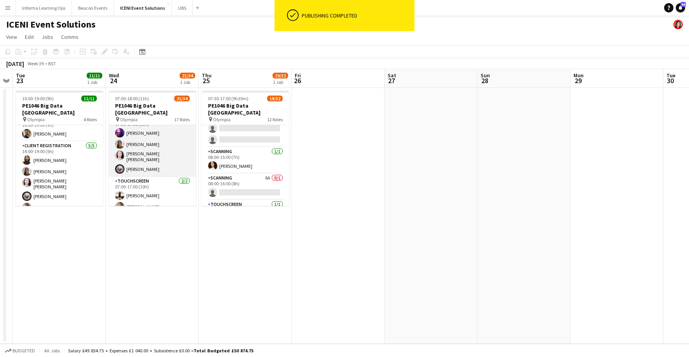
scroll to position [0, 265]
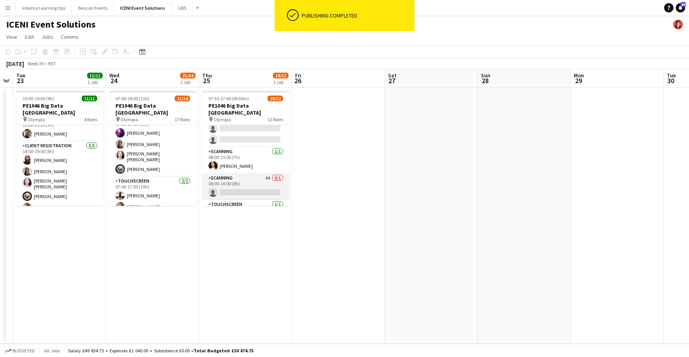
drag, startPoint x: 237, startPoint y: 173, endPoint x: 229, endPoint y: 172, distance: 7.4
click at [237, 174] on app-card-role "Scanning 6A 0/1 08:00-16:00 (8h) single-neutral-actions" at bounding box center [245, 187] width 87 height 26
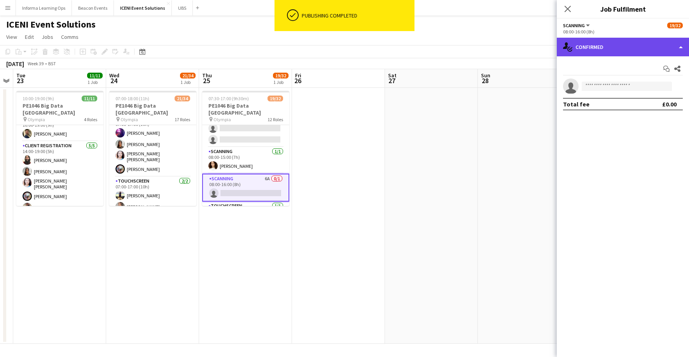
drag, startPoint x: 599, startPoint y: 46, endPoint x: 595, endPoint y: 56, distance: 10.3
click at [574, 45] on div "single-neutral-actions-check-2 Confirmed" at bounding box center [623, 47] width 132 height 19
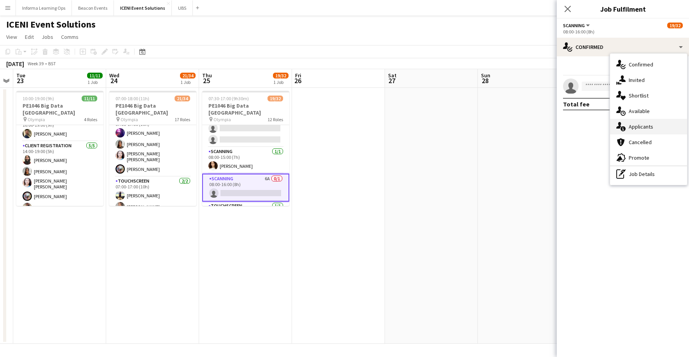
click at [574, 127] on div "single-neutral-actions-information Applicants" at bounding box center [648, 127] width 77 height 16
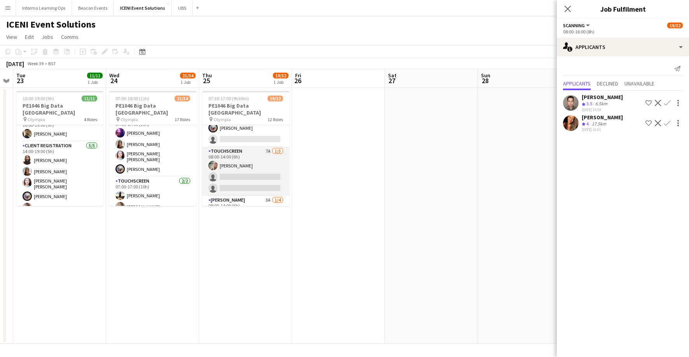
scroll to position [229, 0]
click at [236, 163] on app-card-role "Touchscreen 7A [DATE] 08:00-14:00 (6h) [PERSON_NAME] single-neutral-actions sin…" at bounding box center [245, 166] width 87 height 49
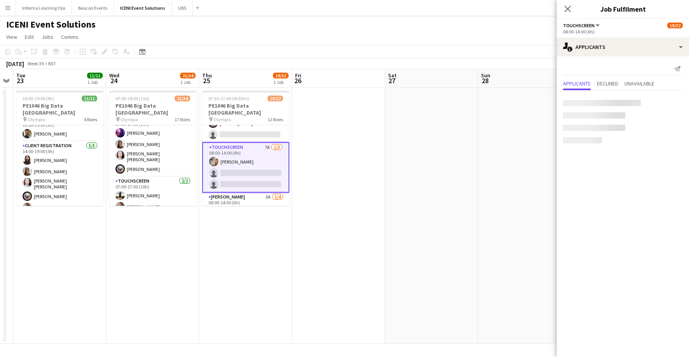
scroll to position [0, 266]
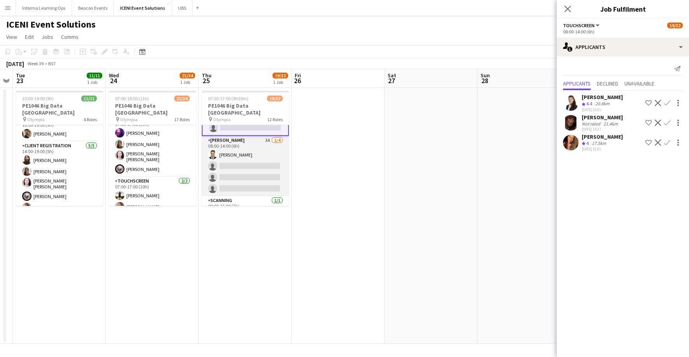
click at [239, 166] on app-card-role "[PERSON_NAME] 3A [DATE] 08:00-14:00 (6h) [PERSON_NAME] single-neutral-actions s…" at bounding box center [245, 166] width 87 height 60
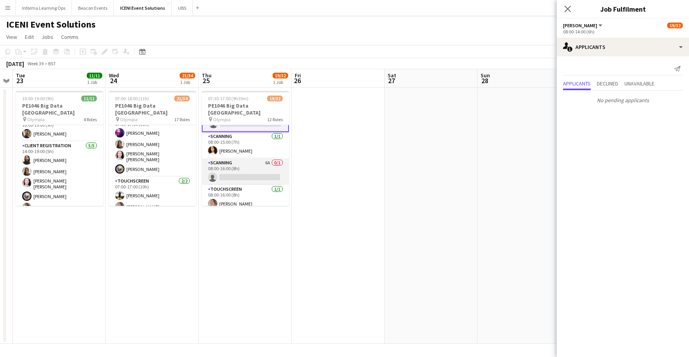
scroll to position [351, 0]
click at [236, 160] on app-card-role "Scanning 6A 0/1 08:00-16:00 (8h) single-neutral-actions" at bounding box center [245, 170] width 87 height 26
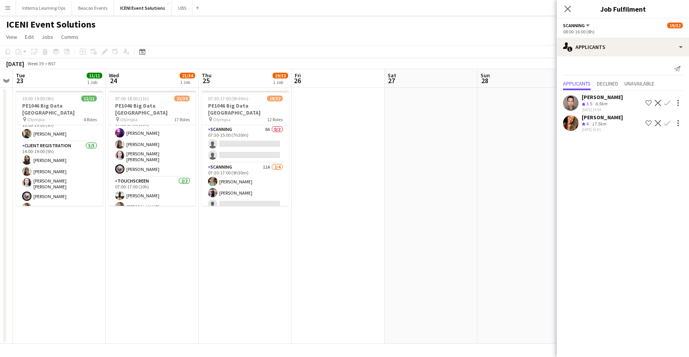
scroll to position [0, 0]
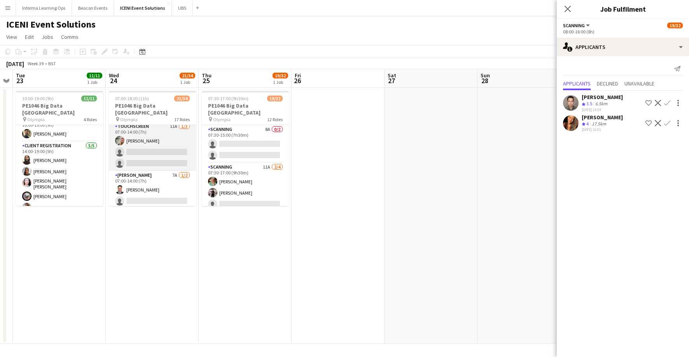
click at [141, 145] on app-card-role "Touchscreen 11A [DATE] 07:00-14:00 (7h) [PERSON_NAME] single-neutral-actions si…" at bounding box center [152, 146] width 87 height 49
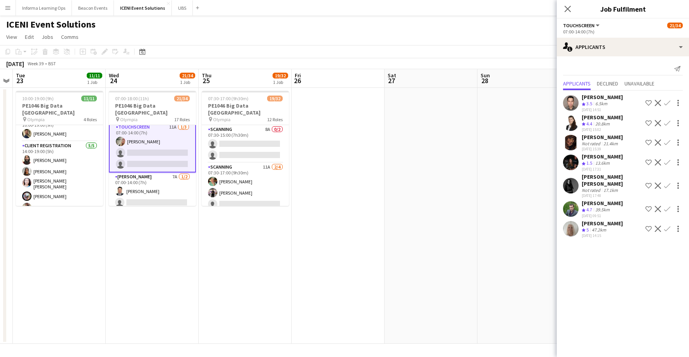
scroll to position [3, 0]
click at [574, 183] on app-icon "Confirm" at bounding box center [667, 186] width 6 height 6
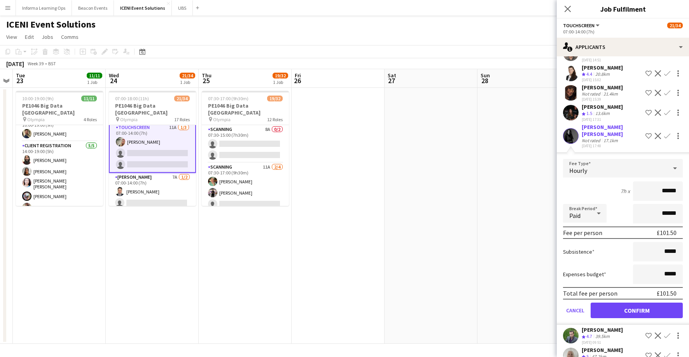
scroll to position [57, 0]
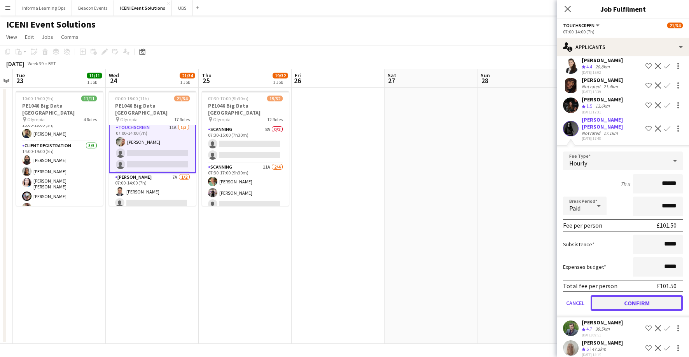
click at [574, 297] on button "Confirm" at bounding box center [636, 303] width 92 height 16
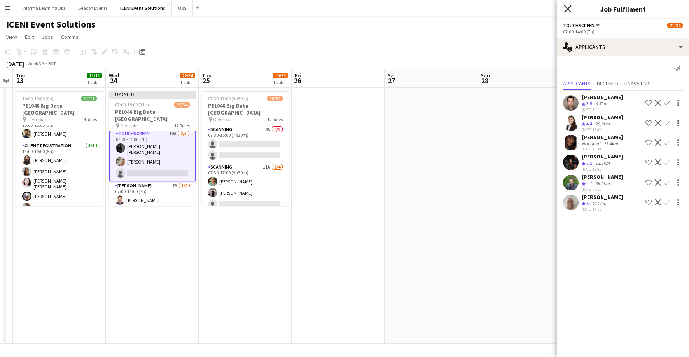
click at [568, 7] on icon "Close pop-in" at bounding box center [567, 8] width 7 height 7
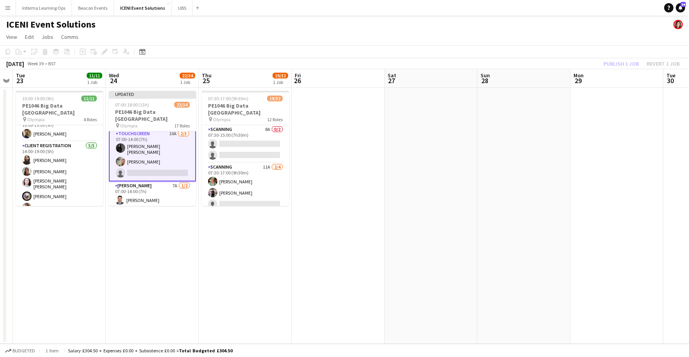
drag, startPoint x: 542, startPoint y: 28, endPoint x: 575, endPoint y: 31, distance: 32.7
click at [542, 28] on div "ICENI Event Solutions" at bounding box center [344, 23] width 689 height 15
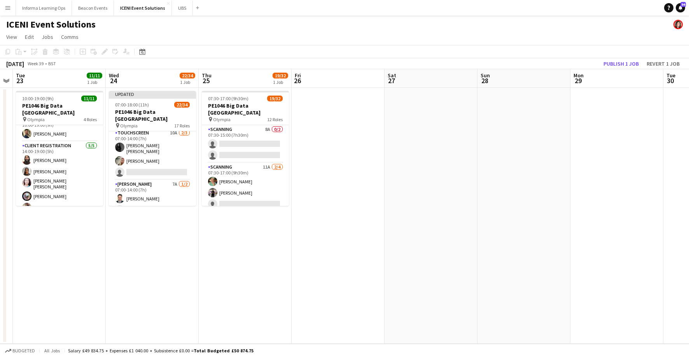
scroll to position [2, 0]
drag, startPoint x: 624, startPoint y: 65, endPoint x: 574, endPoint y: 71, distance: 50.9
click at [574, 65] on button "Publish 1 job" at bounding box center [621, 64] width 42 height 10
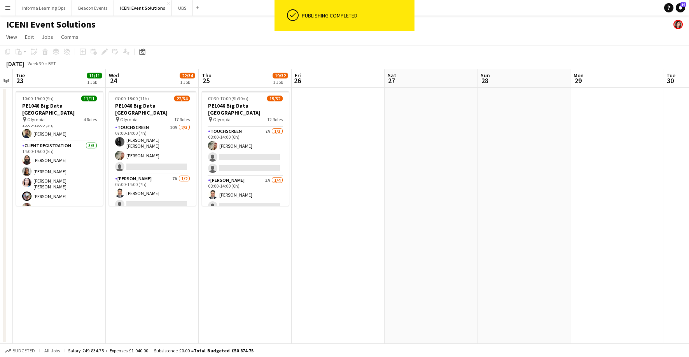
drag, startPoint x: 232, startPoint y: 144, endPoint x: 300, endPoint y: 147, distance: 68.5
click at [232, 144] on app-card-role "Touchscreen 7A [DATE] 08:00-14:00 (6h) [PERSON_NAME] single-neutral-actions sin…" at bounding box center [245, 151] width 87 height 49
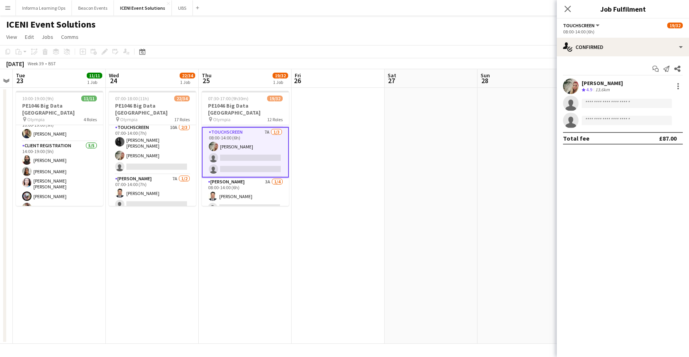
scroll to position [244, 0]
click at [574, 102] on input at bounding box center [626, 103] width 90 height 9
type input "*****"
click at [574, 121] on span "[EMAIL_ADDRESS][DOMAIN_NAME]" at bounding box center [627, 121] width 78 height 6
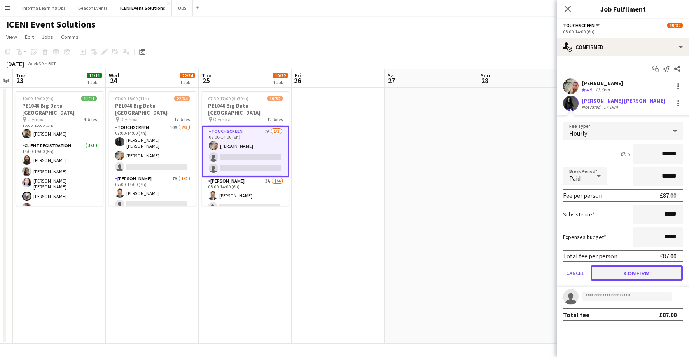
click at [574, 272] on button "Confirm" at bounding box center [636, 273] width 92 height 16
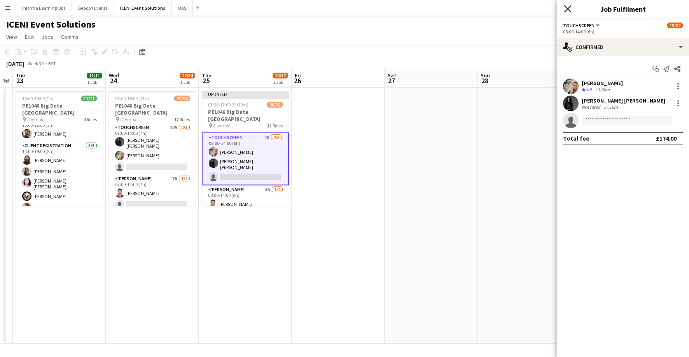
click at [568, 10] on icon at bounding box center [567, 8] width 7 height 7
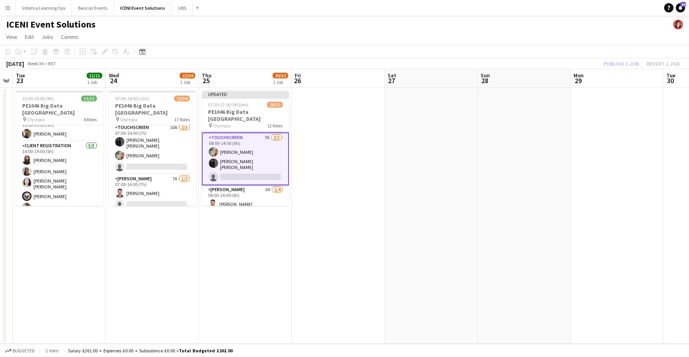
drag, startPoint x: 501, startPoint y: 35, endPoint x: 564, endPoint y: 42, distance: 63.7
click at [501, 35] on app-page-menu "View Day view expanded Day view collapsed Month view Date picker Jump to [DATE]…" at bounding box center [344, 37] width 689 height 15
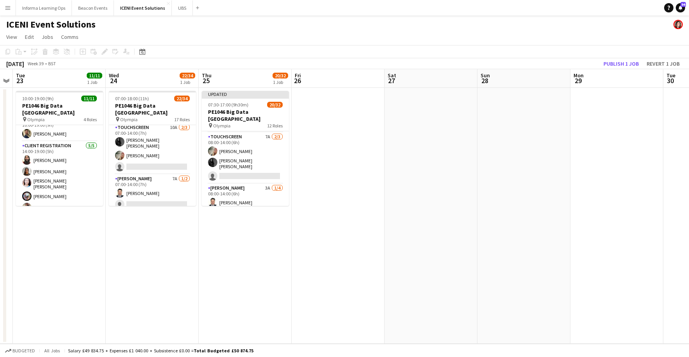
scroll to position [244, 0]
drag, startPoint x: 627, startPoint y: 63, endPoint x: 594, endPoint y: 69, distance: 34.0
click at [574, 63] on button "Publish 1 job" at bounding box center [621, 64] width 42 height 10
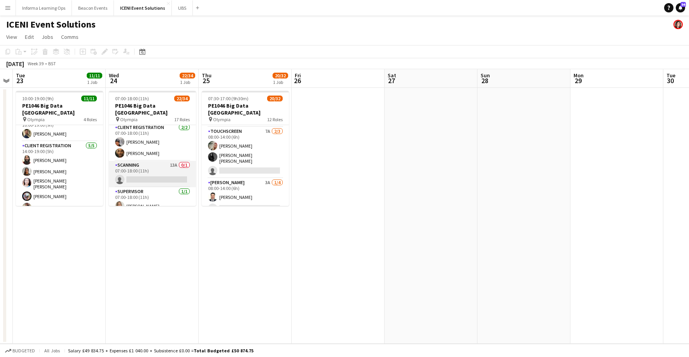
scroll to position [260, 0]
click at [143, 166] on app-card-role "Scanning 13A 0/1 07:00-18:00 (11h) single-neutral-actions" at bounding box center [152, 170] width 87 height 26
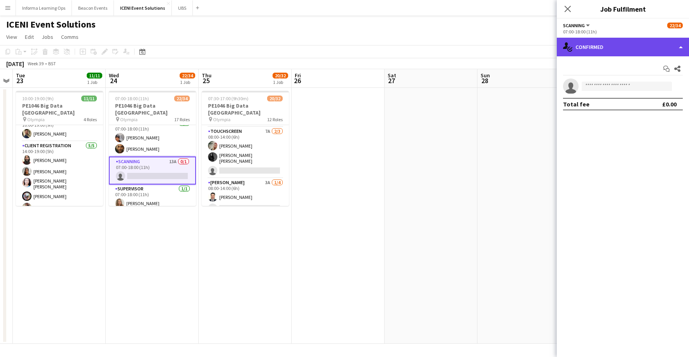
click at [574, 39] on div "single-neutral-actions-check-2 Confirmed" at bounding box center [623, 47] width 132 height 19
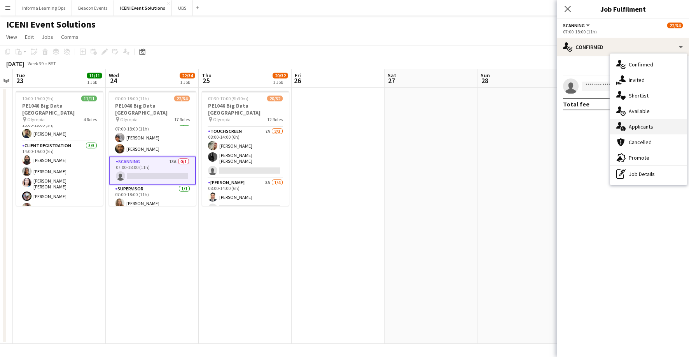
click at [574, 127] on div "single-neutral-actions-information Applicants" at bounding box center [648, 127] width 77 height 16
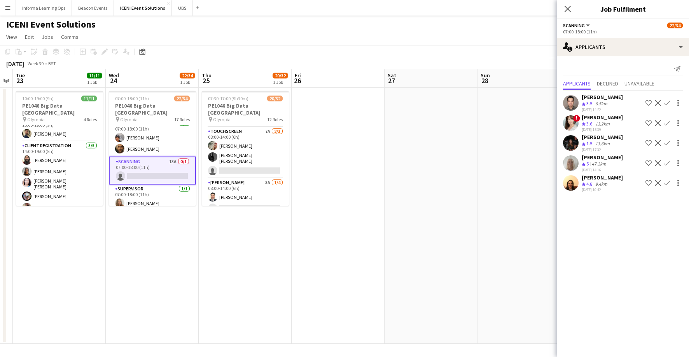
click at [574, 181] on app-icon "Confirm" at bounding box center [667, 183] width 6 height 6
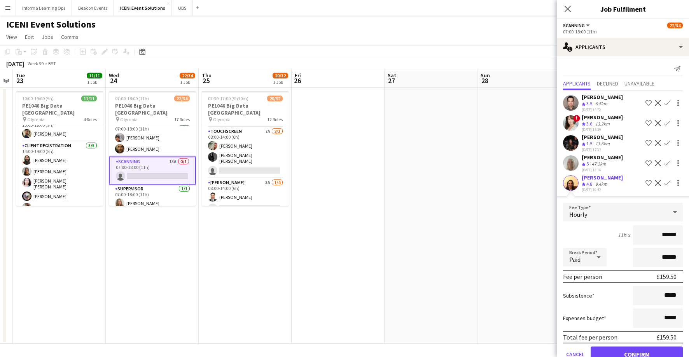
scroll to position [18, 0]
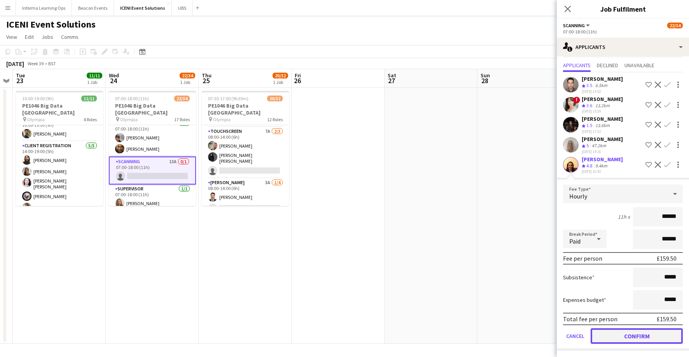
click at [574, 338] on button "Confirm" at bounding box center [636, 336] width 92 height 16
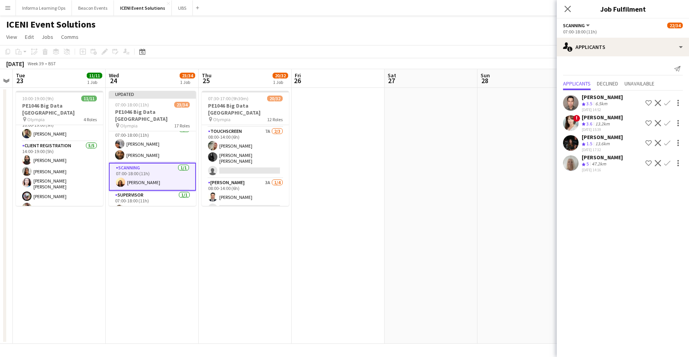
scroll to position [0, 0]
drag, startPoint x: 568, startPoint y: 7, endPoint x: 559, endPoint y: 11, distance: 9.9
click at [567, 7] on icon "Close pop-in" at bounding box center [567, 9] width 6 height 6
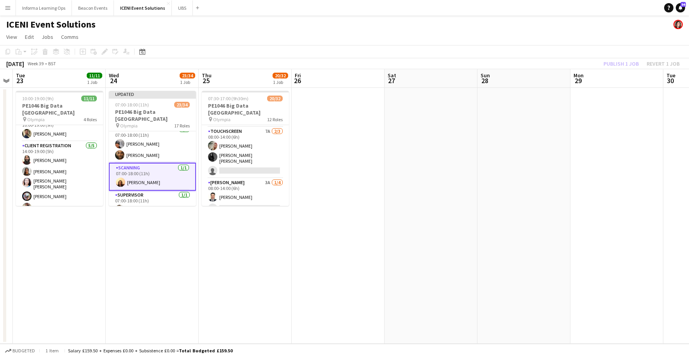
click at [531, 33] on app-page-menu "View Day view expanded Day view collapsed Month view Date picker Jump to [DATE]…" at bounding box center [344, 37] width 689 height 15
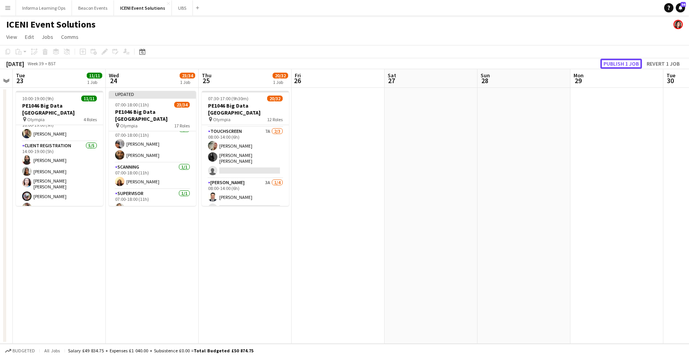
click at [574, 67] on button "Publish 1 job" at bounding box center [621, 64] width 42 height 10
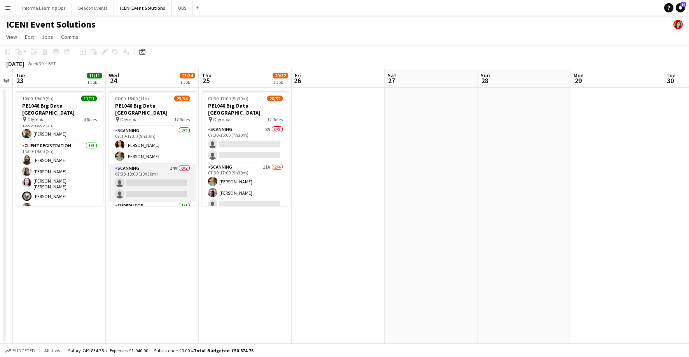
scroll to position [408, 0]
click at [149, 172] on app-card-role "Scanning 14A 0/2 07:30-18:00 (10h30m) single-neutral-actions single-neutral-act…" at bounding box center [152, 181] width 87 height 38
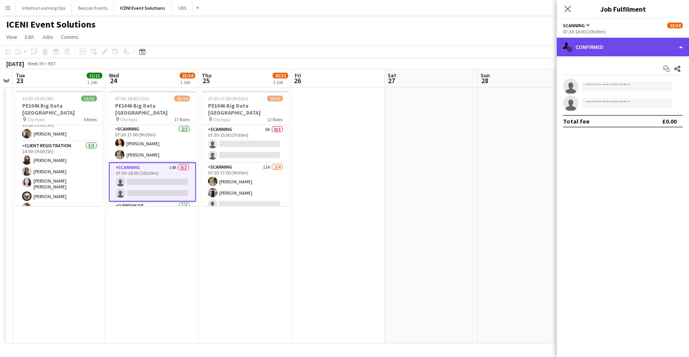
click at [574, 45] on div "single-neutral-actions-check-2 Confirmed" at bounding box center [623, 47] width 132 height 19
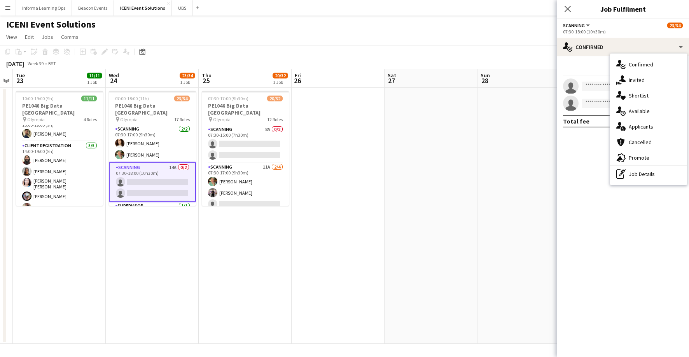
click at [574, 128] on div "single-neutral-actions-information Applicants" at bounding box center [648, 127] width 77 height 16
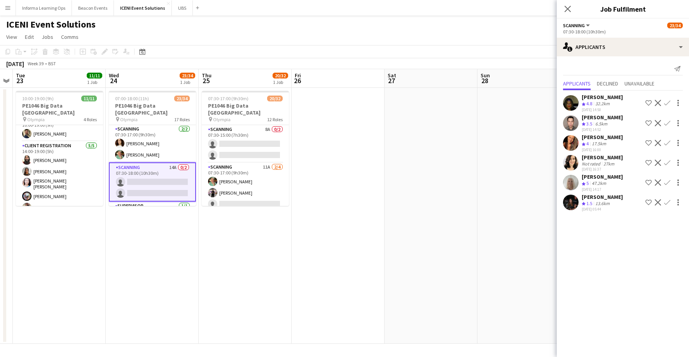
click at [574, 103] on app-icon "Confirm" at bounding box center [667, 103] width 6 height 6
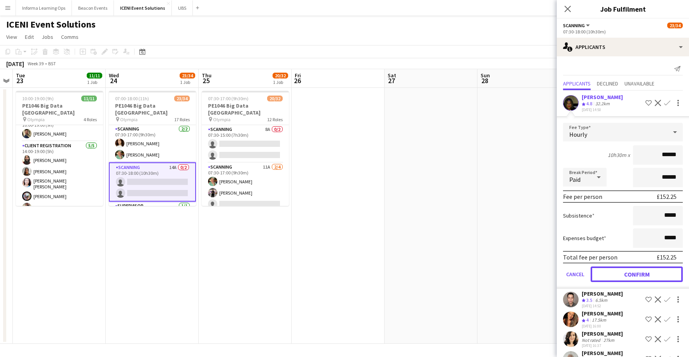
drag, startPoint x: 636, startPoint y: 275, endPoint x: 636, endPoint y: 270, distance: 4.7
click at [574, 275] on button "Confirm" at bounding box center [636, 275] width 92 height 16
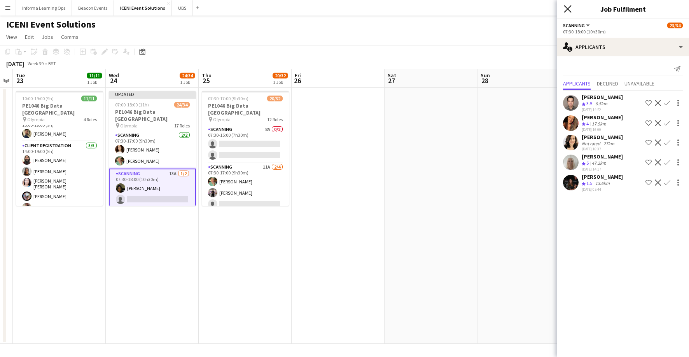
click at [566, 7] on icon at bounding box center [567, 8] width 7 height 7
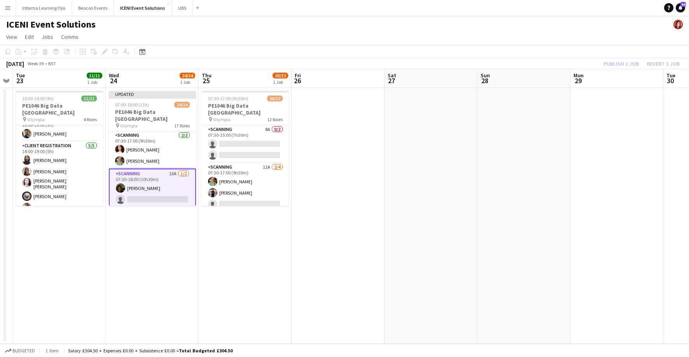
drag, startPoint x: 538, startPoint y: 37, endPoint x: 559, endPoint y: 38, distance: 21.0
click at [539, 37] on app-page-menu "View Day view expanded Day view collapsed Month view Date picker Jump to [DATE]…" at bounding box center [344, 37] width 689 height 15
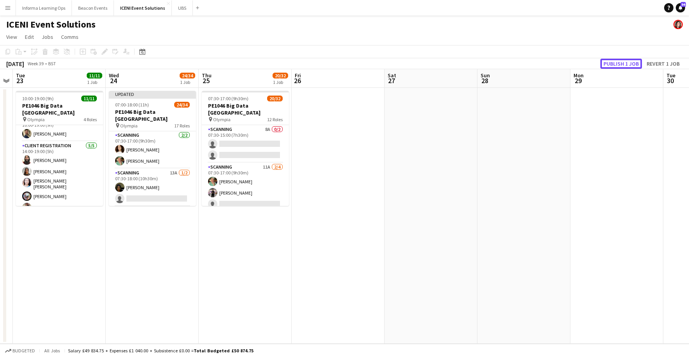
drag, startPoint x: 624, startPoint y: 63, endPoint x: 609, endPoint y: 65, distance: 14.9
click at [574, 63] on button "Publish 1 job" at bounding box center [621, 64] width 42 height 10
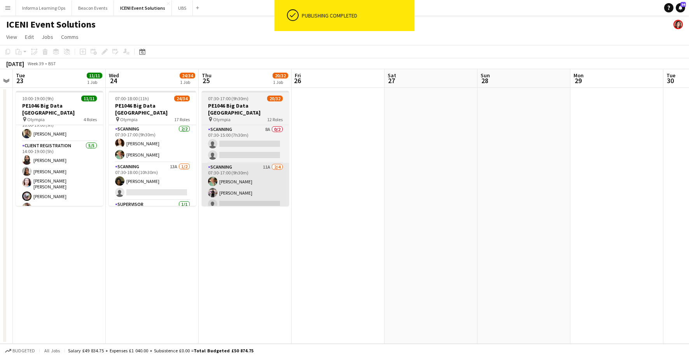
click at [136, 176] on app-card-role "Scanning 13A [DATE] 07:30-18:00 (10h30m) [PERSON_NAME] single-neutral-actions" at bounding box center [152, 181] width 87 height 38
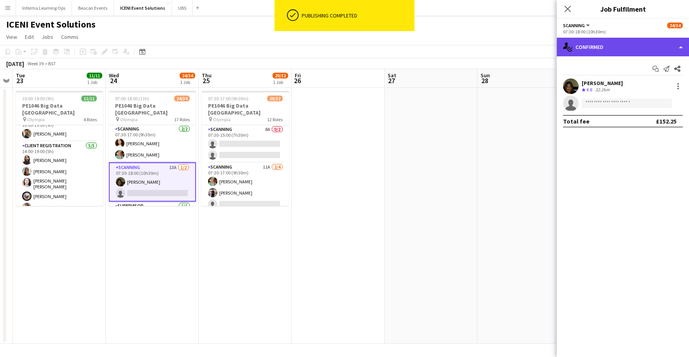
click at [574, 48] on div "single-neutral-actions-check-2 Confirmed" at bounding box center [623, 47] width 132 height 19
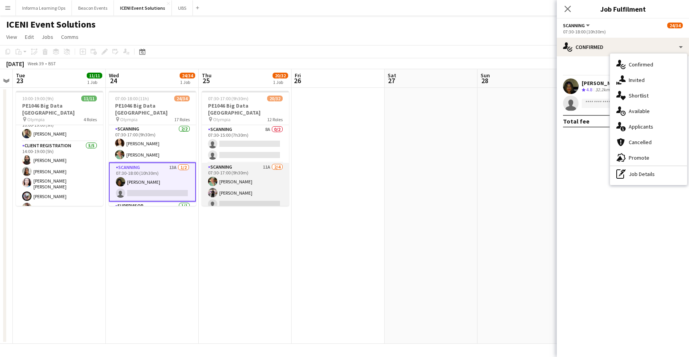
click at [243, 184] on app-card-role "Scanning 11A [DATE] 07:30-17:00 (9h30m) [PERSON_NAME] [PERSON_NAME] single-neut…" at bounding box center [245, 193] width 87 height 60
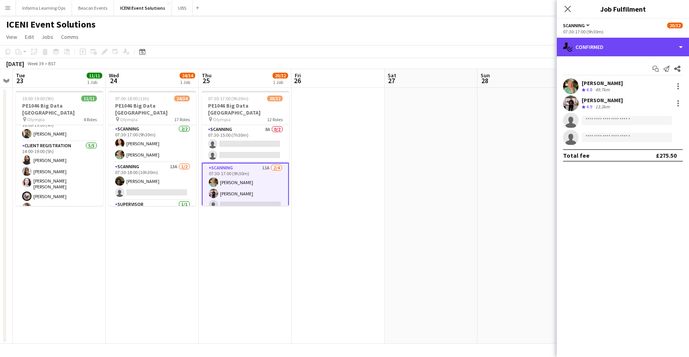
drag, startPoint x: 588, startPoint y: 47, endPoint x: 587, endPoint y: 59, distance: 11.3
click at [574, 47] on div "single-neutral-actions-check-2 Confirmed" at bounding box center [623, 47] width 132 height 19
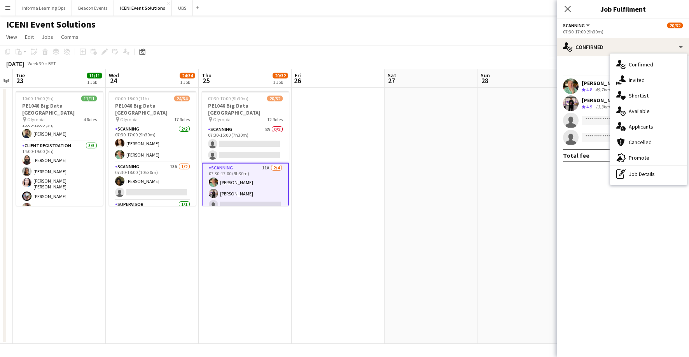
click at [574, 127] on div "single-neutral-actions-information Applicants" at bounding box center [648, 127] width 77 height 16
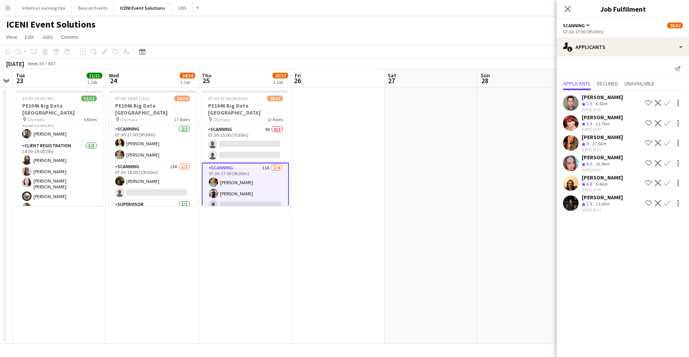
click at [574, 182] on app-icon "Confirm" at bounding box center [667, 183] width 6 height 6
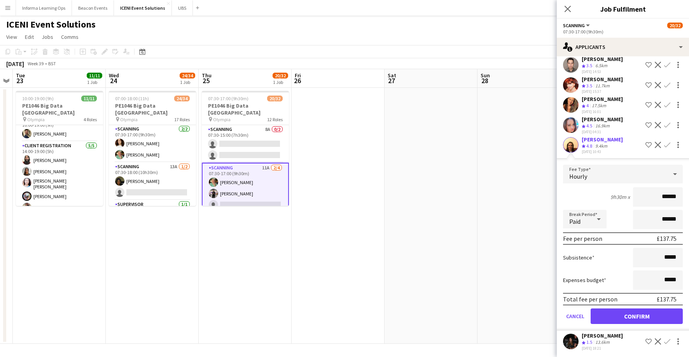
scroll to position [37, 0]
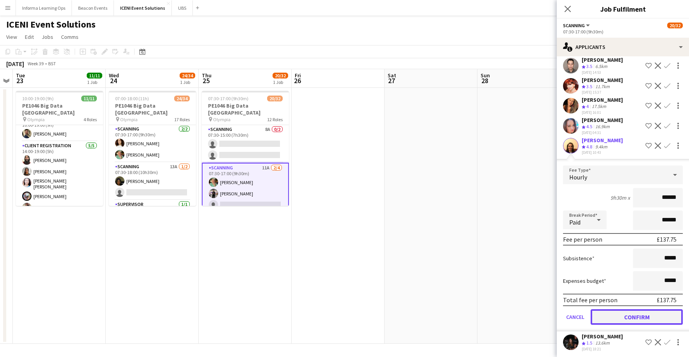
click at [574, 319] on button "Confirm" at bounding box center [636, 317] width 92 height 16
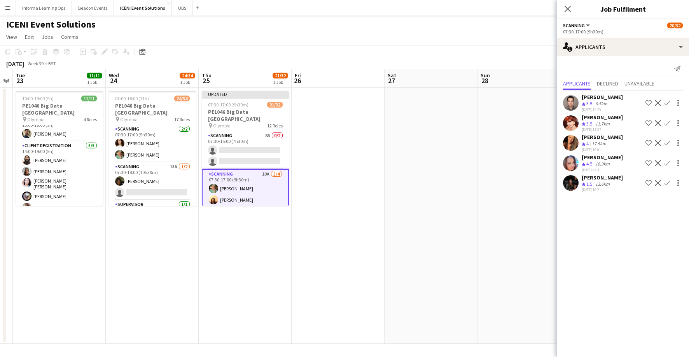
scroll to position [0, 0]
click at [568, 7] on icon "Close pop-in" at bounding box center [567, 8] width 7 height 7
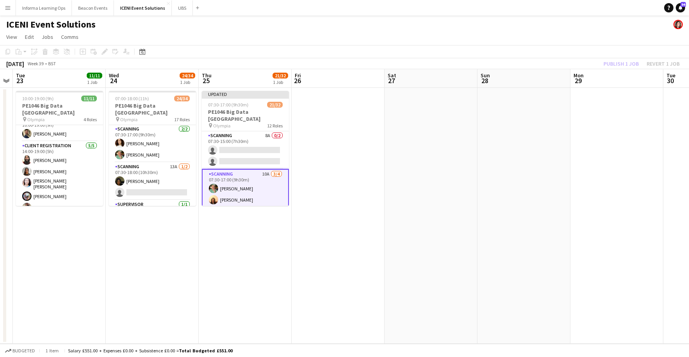
drag, startPoint x: 545, startPoint y: 44, endPoint x: 608, endPoint y: 51, distance: 63.3
click at [545, 44] on app-page-menu "View Day view expanded Day view collapsed Month view Date picker Jump to [DATE]…" at bounding box center [344, 37] width 689 height 15
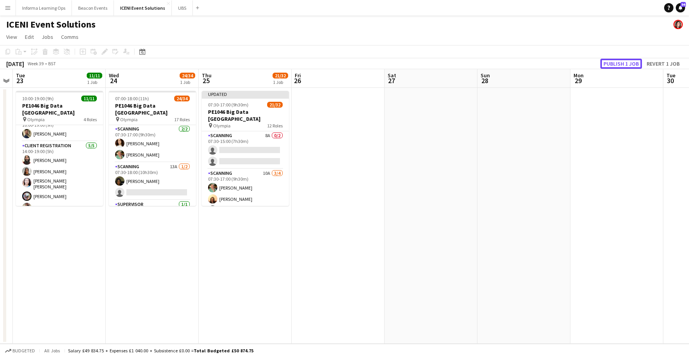
click at [574, 64] on button "Publish 1 job" at bounding box center [621, 64] width 42 height 10
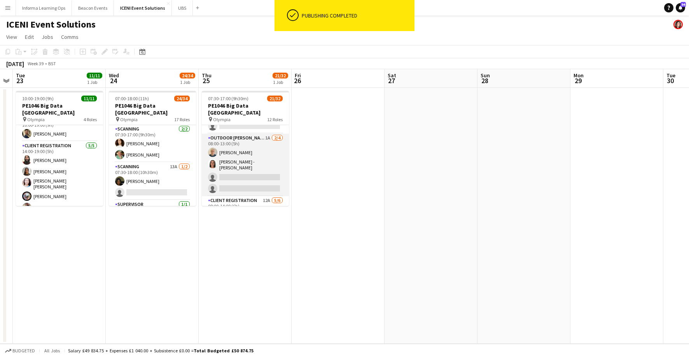
scroll to position [90, 0]
click at [236, 162] on app-card-role "Outdoor [PERSON_NAME] 1A [DATE] 08:00-13:00 (5h) [PERSON_NAME] [PERSON_NAME] -[…" at bounding box center [245, 164] width 87 height 63
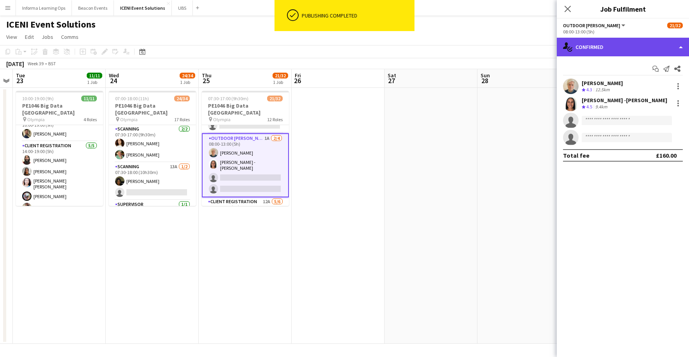
click at [574, 44] on div "single-neutral-actions-check-2 Confirmed" at bounding box center [623, 47] width 132 height 19
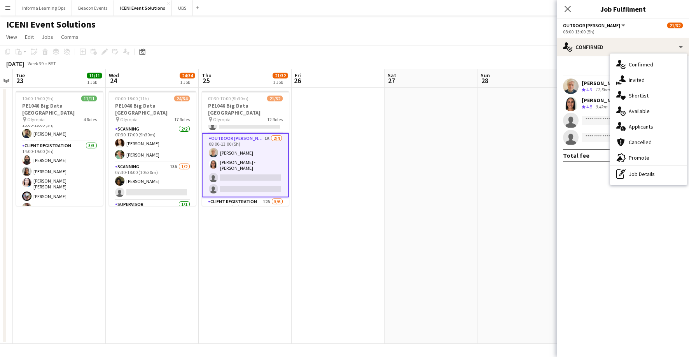
click at [574, 130] on div "single-neutral-actions-information Applicants" at bounding box center [648, 127] width 77 height 16
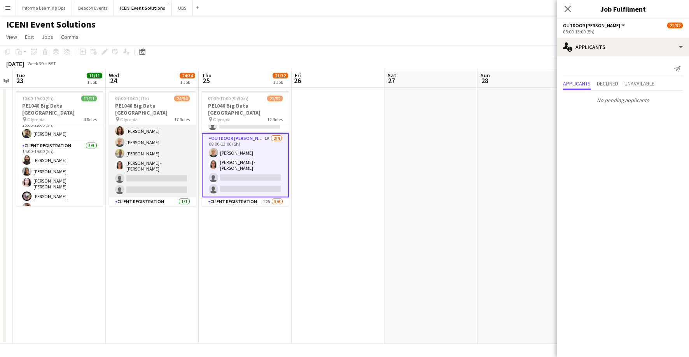
click at [159, 161] on app-card-role "Outdoor [PERSON_NAME] 1A [DATE] 08:00-13:00 (5h) [PERSON_NAME] [PERSON_NAME] [P…" at bounding box center [152, 154] width 87 height 85
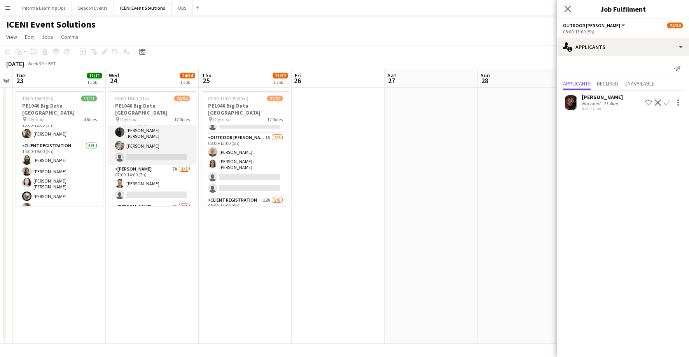
scroll to position [0, 0]
click at [570, 5] on icon "Close pop-in" at bounding box center [567, 8] width 7 height 7
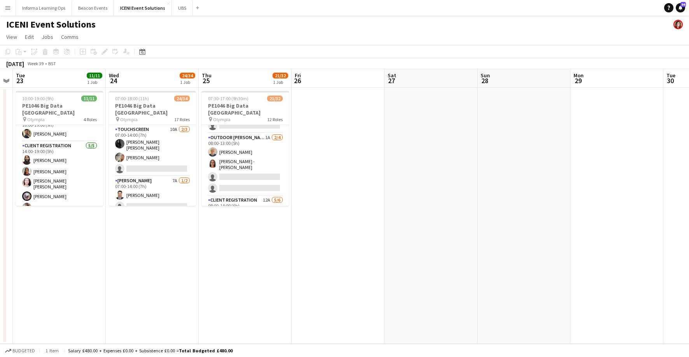
click at [515, 35] on app-page-menu "View Day view expanded Day view collapsed Month view Date picker Jump to [DATE]…" at bounding box center [344, 37] width 689 height 15
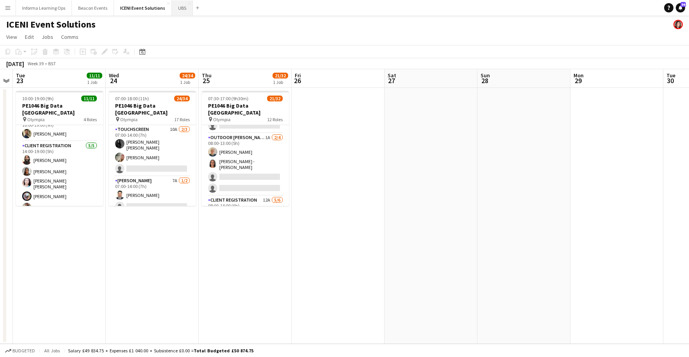
click at [176, 9] on button "UBS Close" at bounding box center [182, 7] width 21 height 15
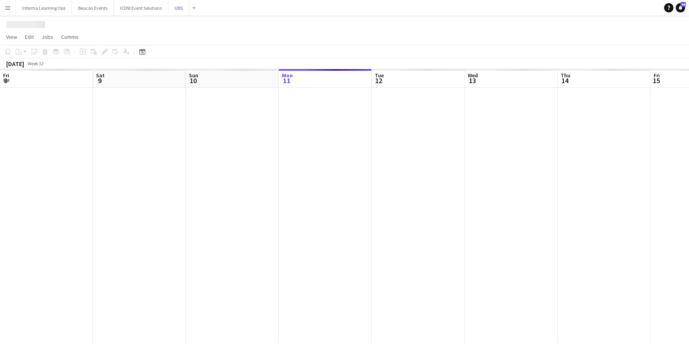
scroll to position [0, 186]
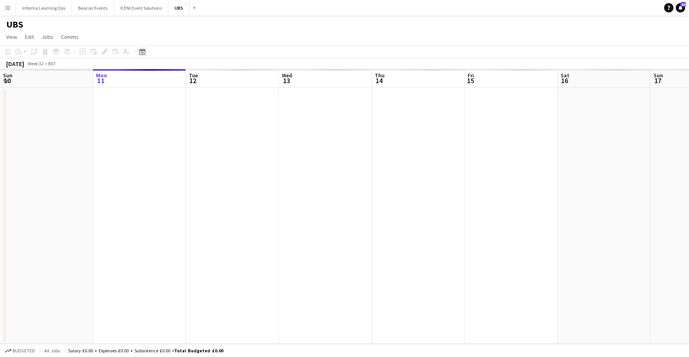
click at [141, 52] on icon "Date picker" at bounding box center [142, 52] width 6 height 6
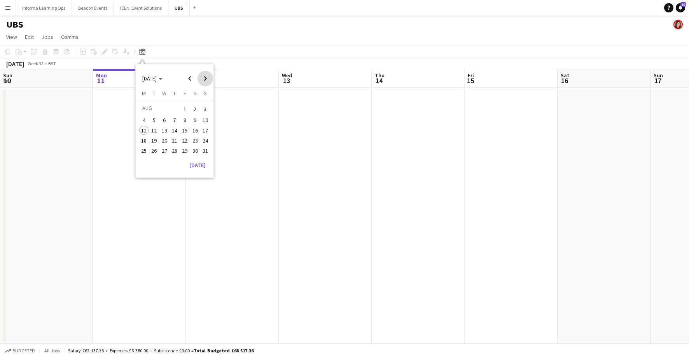
click at [208, 79] on span "Next month" at bounding box center [205, 79] width 16 height 16
click at [154, 129] on span "11" at bounding box center [154, 130] width 9 height 9
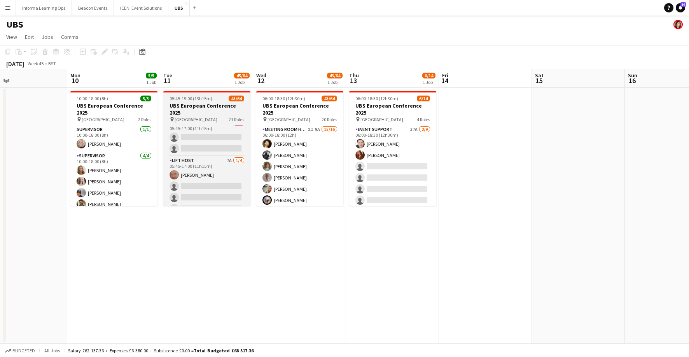
scroll to position [240, 0]
click at [185, 100] on span "05:45-19:00 (13h15m)" at bounding box center [190, 99] width 43 height 6
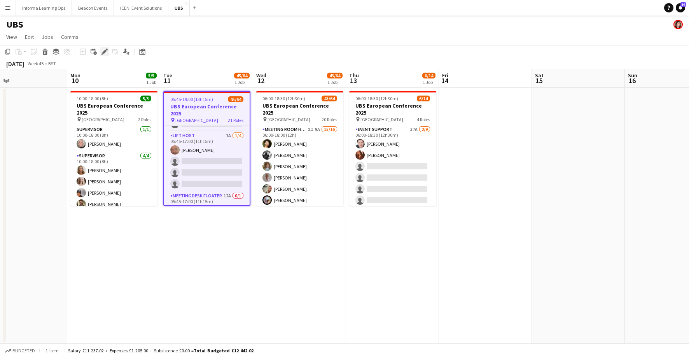
click at [107, 52] on icon "Edit" at bounding box center [104, 52] width 6 height 6
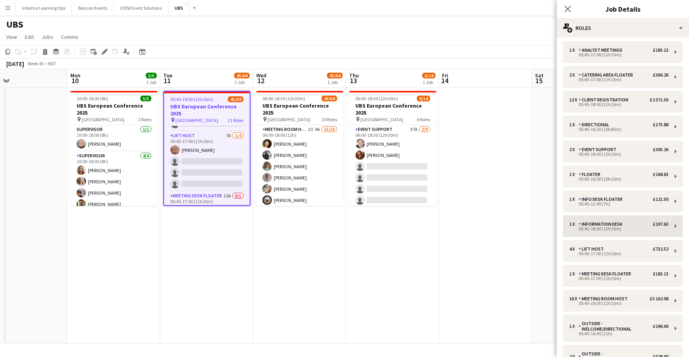
scroll to position [0, 0]
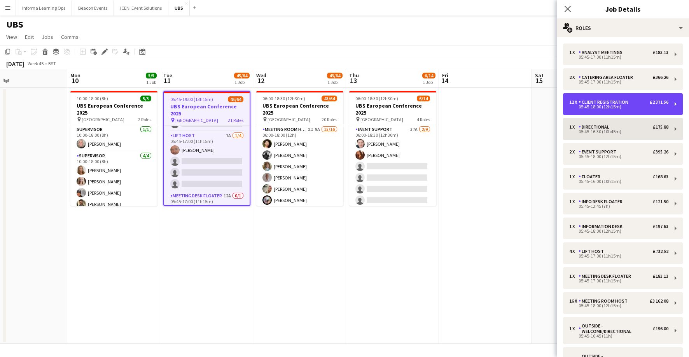
drag, startPoint x: 604, startPoint y: 103, endPoint x: 591, endPoint y: 137, distance: 35.9
click at [574, 103] on div "Client Registration" at bounding box center [604, 101] width 53 height 5
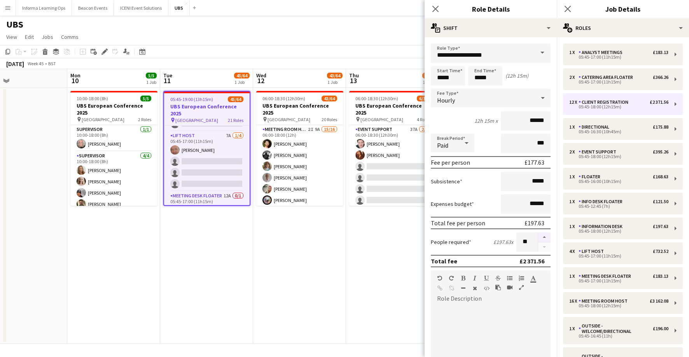
click at [542, 238] on button "button" at bounding box center [544, 237] width 12 height 10
type input "**"
drag, startPoint x: 436, startPoint y: 10, endPoint x: 428, endPoint y: 11, distance: 7.8
click at [436, 10] on icon at bounding box center [435, 9] width 6 height 6
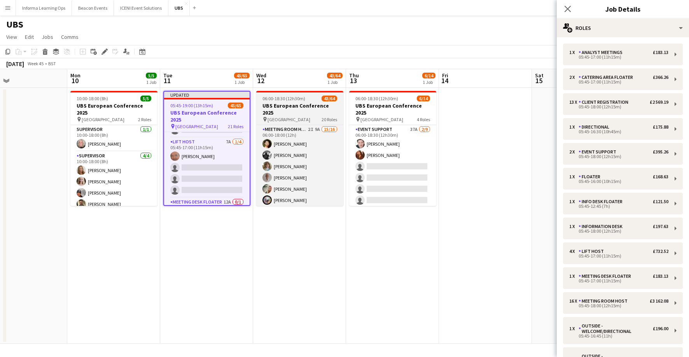
drag, startPoint x: 274, startPoint y: 108, endPoint x: 271, endPoint y: 106, distance: 4.2
click at [274, 108] on h3 "UBS European Conference 2025" at bounding box center [299, 109] width 87 height 14
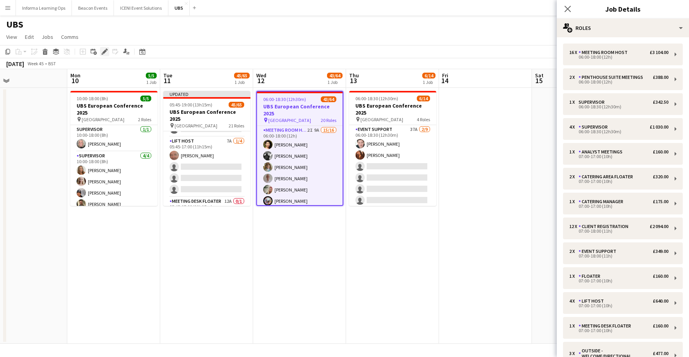
click at [105, 52] on icon at bounding box center [104, 52] width 4 height 4
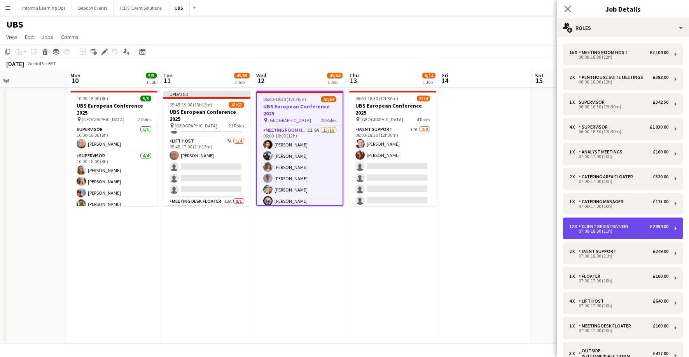
click at [574, 228] on div "Client Registration" at bounding box center [604, 226] width 53 height 5
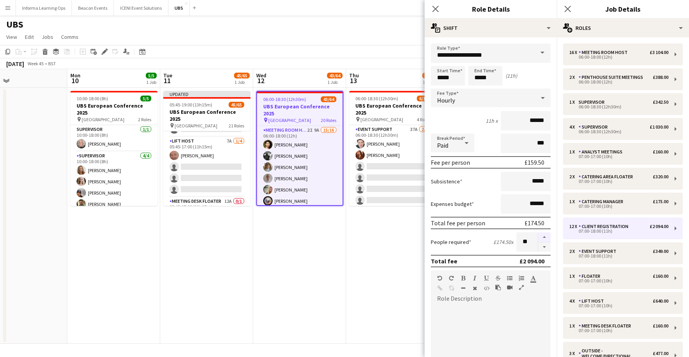
click at [543, 234] on button "button" at bounding box center [544, 237] width 12 height 10
type input "**"
click at [435, 6] on icon "Close pop-in" at bounding box center [434, 8] width 7 height 7
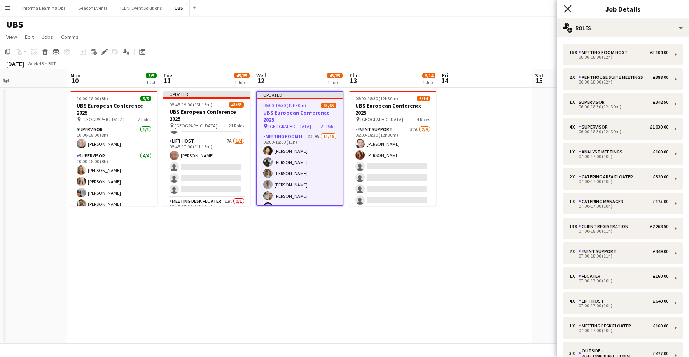
click at [569, 7] on icon at bounding box center [567, 8] width 7 height 7
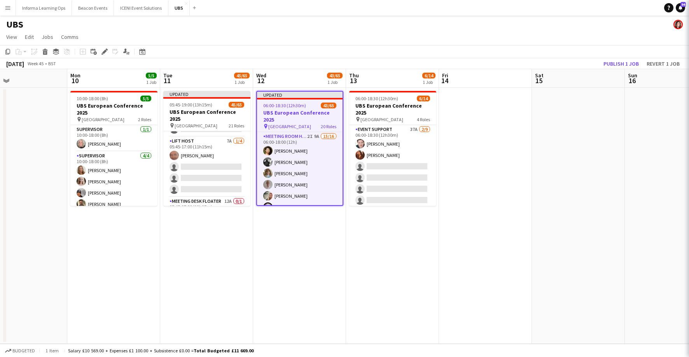
drag, startPoint x: 539, startPoint y: 33, endPoint x: 560, endPoint y: 37, distance: 21.8
click at [539, 33] on app-page-menu "View Day view expanded Day view collapsed Month view Date picker Jump to [DATE]…" at bounding box center [344, 37] width 689 height 15
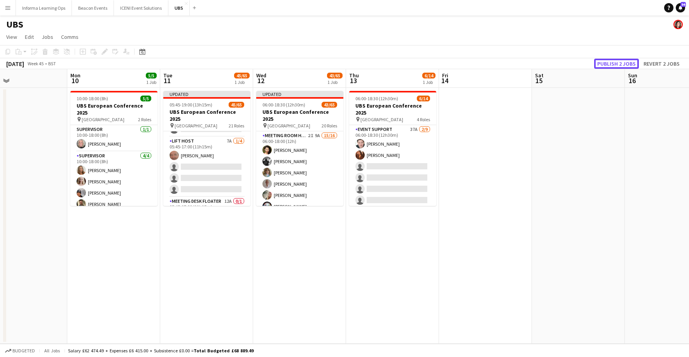
click at [574, 63] on button "Publish 2 jobs" at bounding box center [616, 64] width 45 height 10
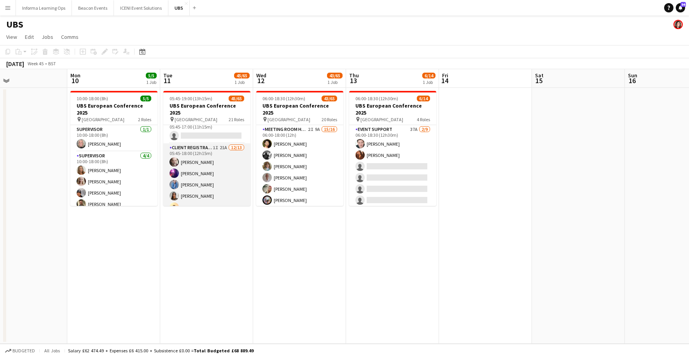
scroll to position [368, 0]
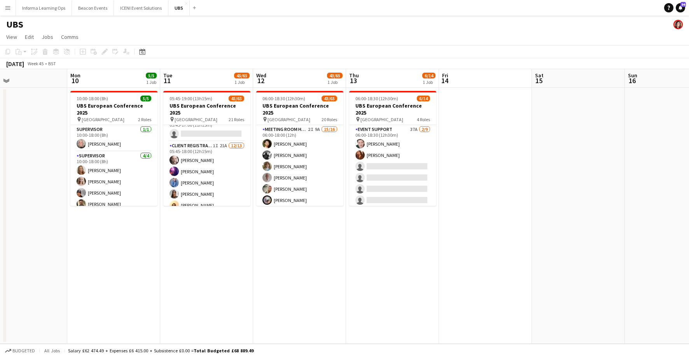
drag, startPoint x: 202, startPoint y: 157, endPoint x: 459, endPoint y: 187, distance: 258.6
click at [202, 157] on app-card-role "Client Registration 1I 21A [DATE] 05:45-18:00 (12h15m) [PERSON_NAME] [PERSON_NA…" at bounding box center [206, 223] width 87 height 164
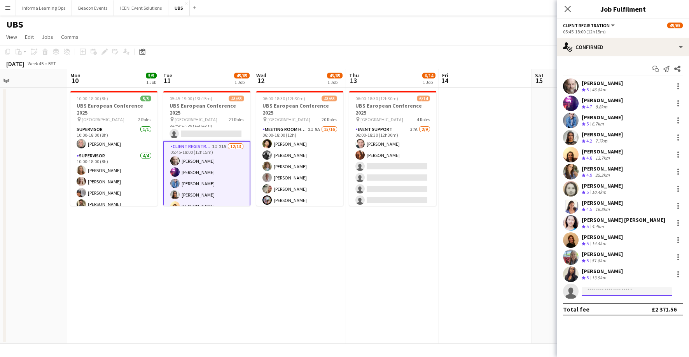
click at [574, 291] on input at bounding box center [626, 291] width 90 height 9
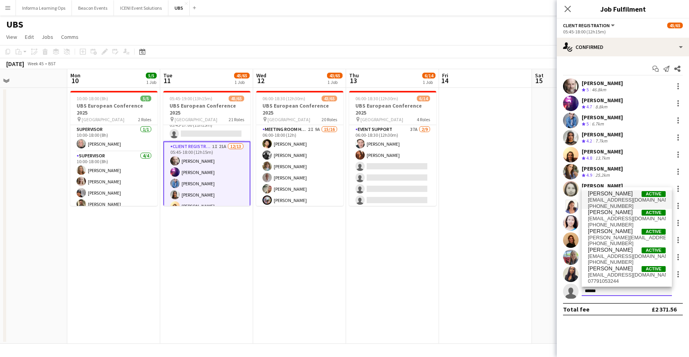
type input "******"
click at [574, 195] on span "[PERSON_NAME]" at bounding box center [610, 193] width 45 height 7
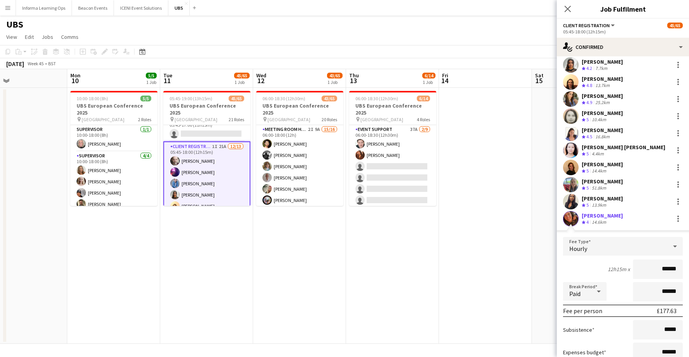
scroll to position [135, 0]
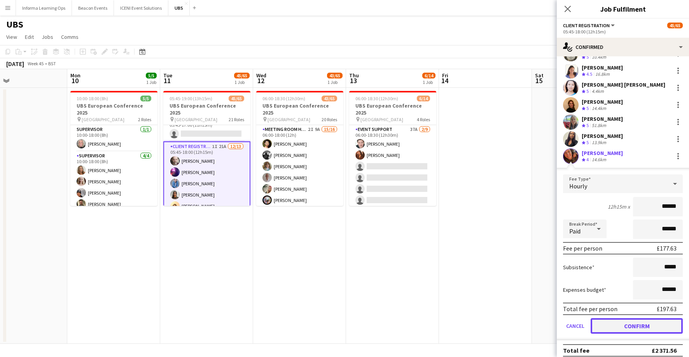
click at [574, 326] on button "Confirm" at bounding box center [636, 326] width 92 height 16
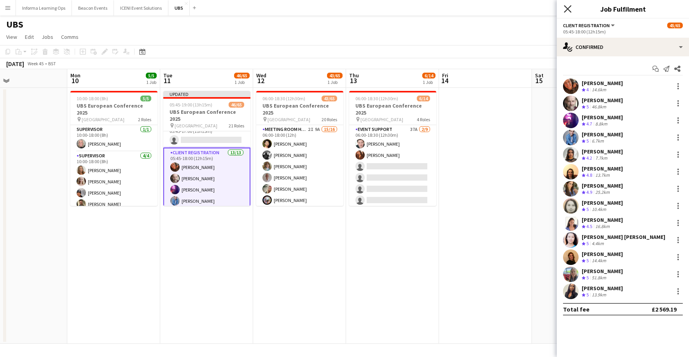
click at [567, 7] on icon "Close pop-in" at bounding box center [567, 8] width 7 height 7
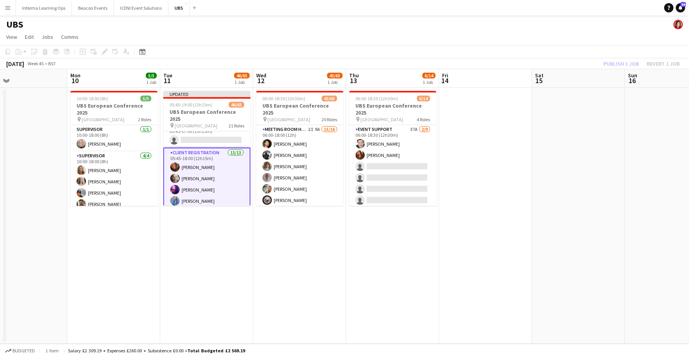
drag, startPoint x: 531, startPoint y: 25, endPoint x: 582, endPoint y: 34, distance: 51.7
click at [533, 25] on div "UBS" at bounding box center [344, 23] width 689 height 15
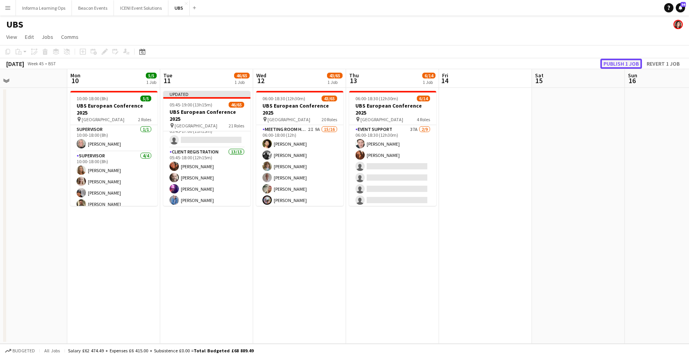
click at [574, 64] on button "Publish 1 job" at bounding box center [621, 64] width 42 height 10
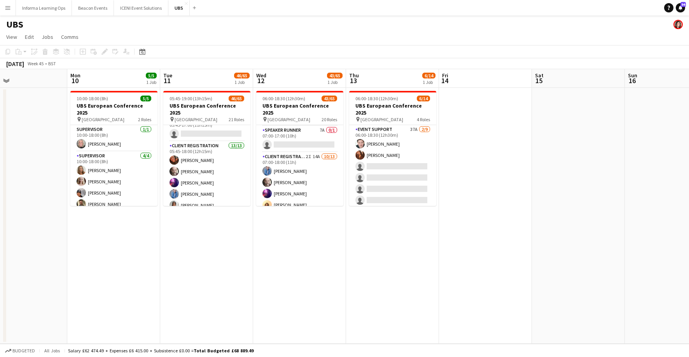
scroll to position [613, 0]
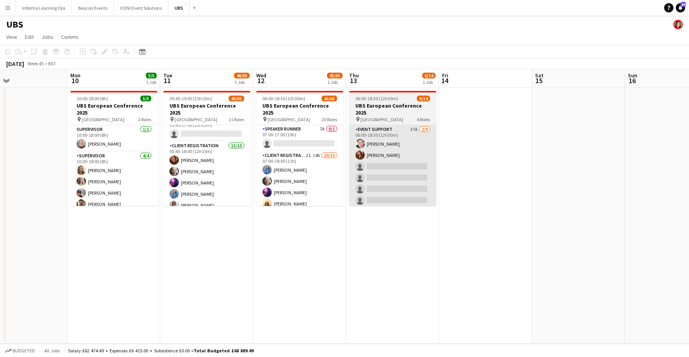
drag, startPoint x: 298, startPoint y: 171, endPoint x: 396, endPoint y: 183, distance: 98.0
click at [298, 171] on app-card-role "Client Registration 2I 14A [DATE] 07:00-18:00 (11h) [PERSON_NAME] [PERSON_NAME]…" at bounding box center [299, 233] width 87 height 164
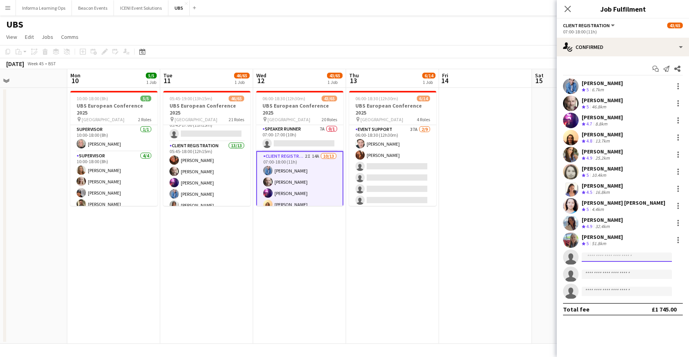
click at [574, 258] on input at bounding box center [626, 257] width 90 height 9
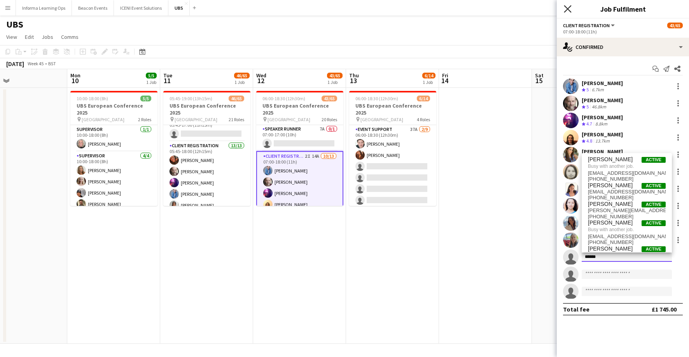
type input "******"
click at [569, 8] on icon at bounding box center [567, 8] width 7 height 7
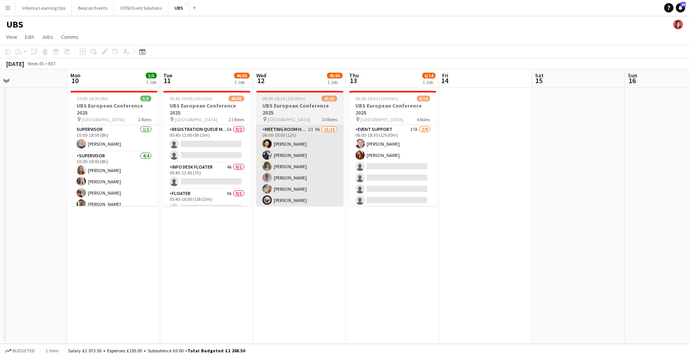
click at [291, 174] on app-card-role "Meeting Room Host 2I 9A 15/16 06:00-18:00 (12h) [PERSON_NAME] [PERSON_NAME] [PE…" at bounding box center [299, 224] width 87 height 198
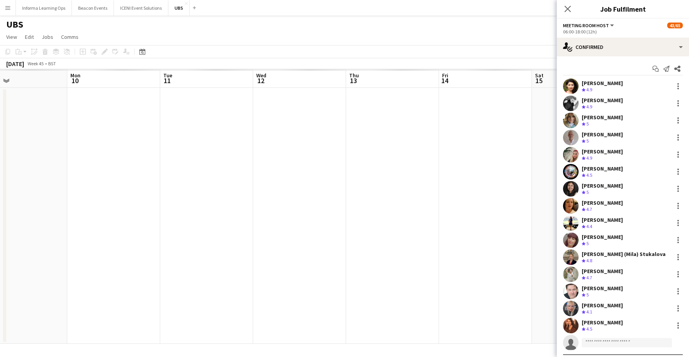
scroll to position [16, 0]
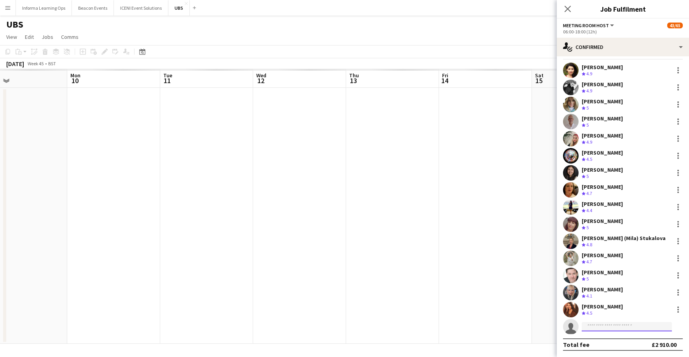
click at [574, 326] on input at bounding box center [626, 326] width 90 height 9
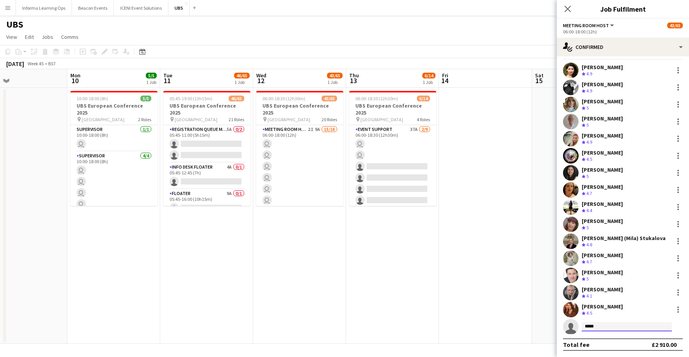
type input "******"
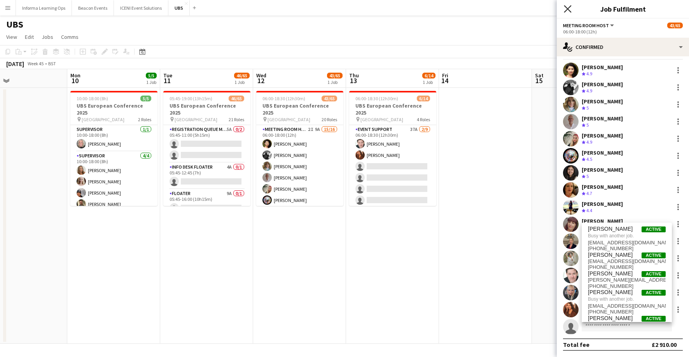
click at [566, 7] on icon at bounding box center [567, 8] width 7 height 7
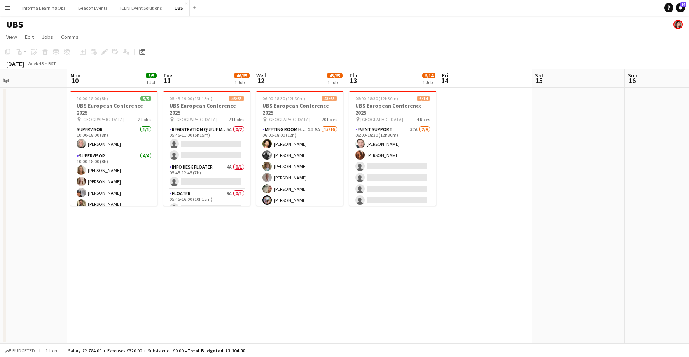
click at [497, 23] on div "UBS" at bounding box center [344, 23] width 689 height 15
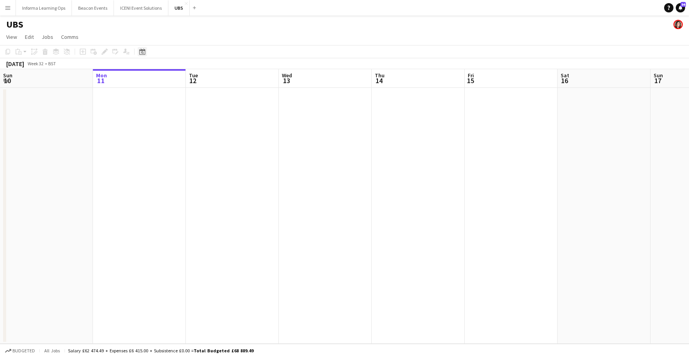
click at [140, 51] on icon at bounding box center [142, 52] width 6 height 6
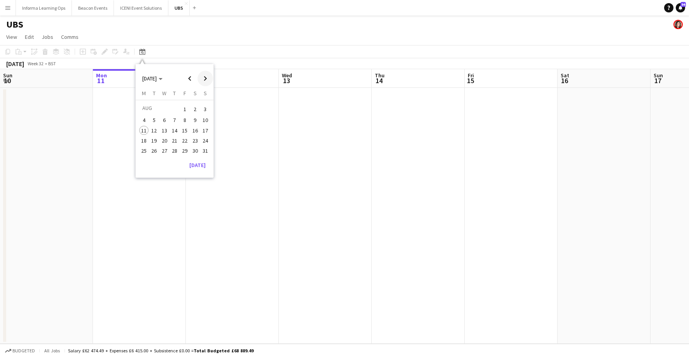
click at [209, 77] on span "Next month" at bounding box center [205, 79] width 16 height 16
click at [208, 76] on span "Next month" at bounding box center [205, 79] width 16 height 16
click at [156, 129] on span "11" at bounding box center [154, 130] width 9 height 9
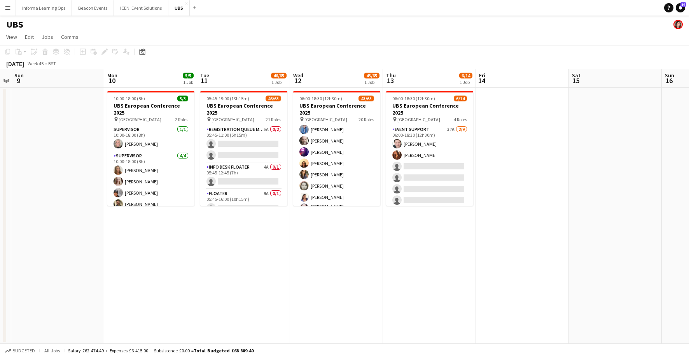
scroll to position [656, 0]
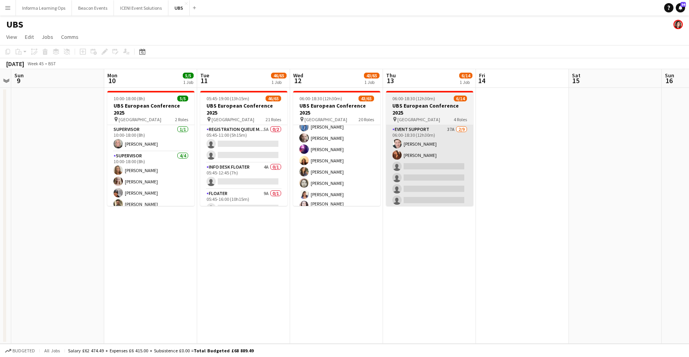
drag, startPoint x: 335, startPoint y: 166, endPoint x: 452, endPoint y: 131, distance: 122.6
click at [335, 166] on app-card-role "Client Registration 2I 14A [DATE] 07:00-18:00 (11h) [PERSON_NAME] [PERSON_NAME]…" at bounding box center [336, 190] width 87 height 164
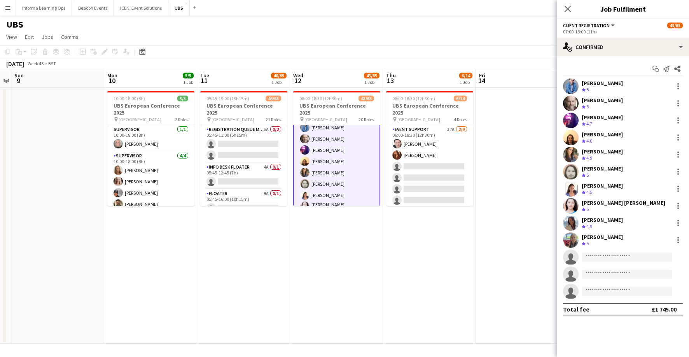
scroll to position [657, 0]
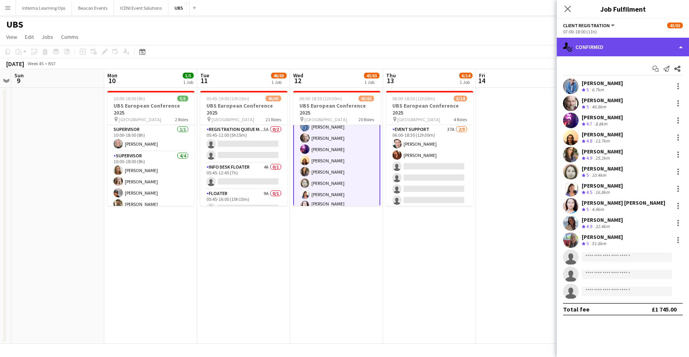
click at [602, 47] on div "single-neutral-actions-check-2 Confirmed" at bounding box center [623, 47] width 132 height 19
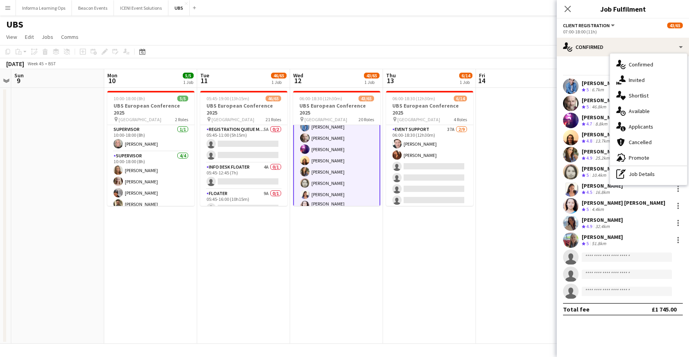
click at [528, 86] on app-board-header-date "Fri 14" at bounding box center [522, 78] width 93 height 19
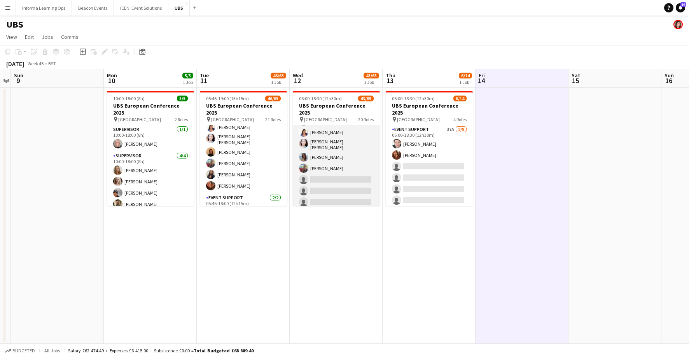
scroll to position [726, 0]
click at [316, 166] on app-card-role "Client Registration 2I 14A [DATE] 07:00-18:00 (11h) [PERSON_NAME] [PERSON_NAME]…" at bounding box center [336, 120] width 87 height 164
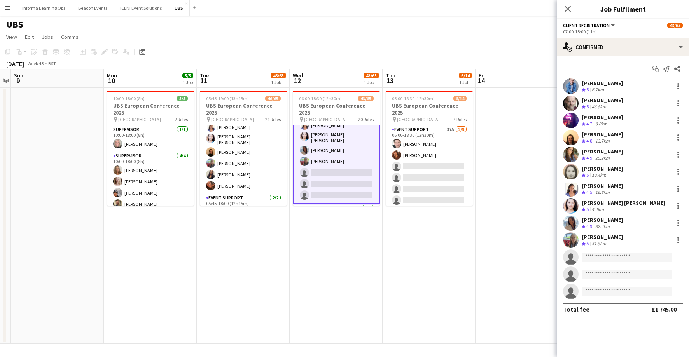
scroll to position [727, 0]
click at [605, 254] on input at bounding box center [626, 257] width 90 height 9
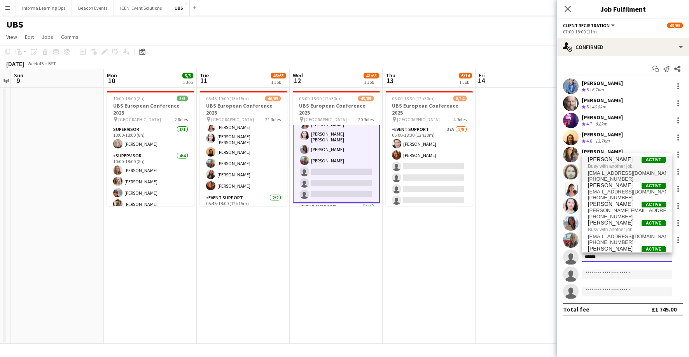
type input "******"
click at [616, 165] on span "Busy with another job." at bounding box center [627, 166] width 78 height 7
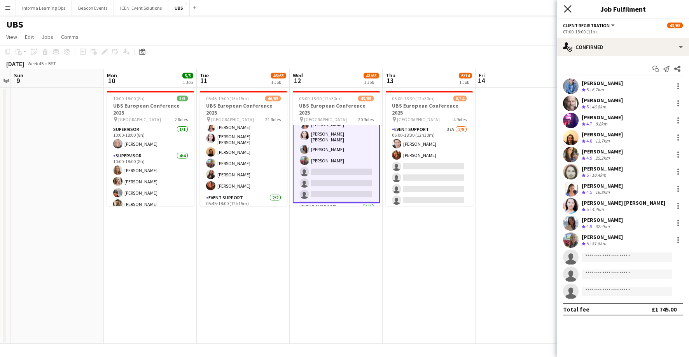
click at [565, 9] on icon "Close pop-in" at bounding box center [567, 8] width 7 height 7
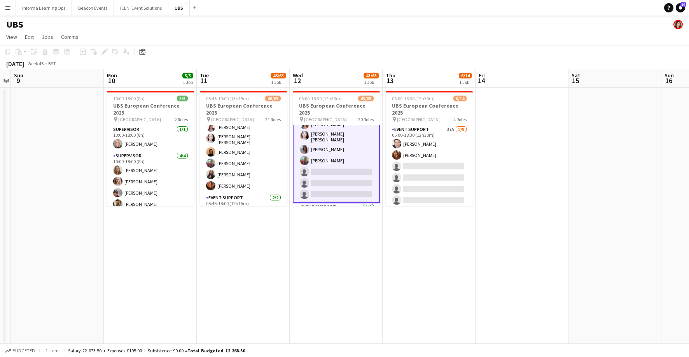
click at [330, 165] on app-card-role "Client Registration 2I 14A [DATE] 07:00-18:00 (11h) [PERSON_NAME] [PERSON_NAME]…" at bounding box center [336, 120] width 87 height 166
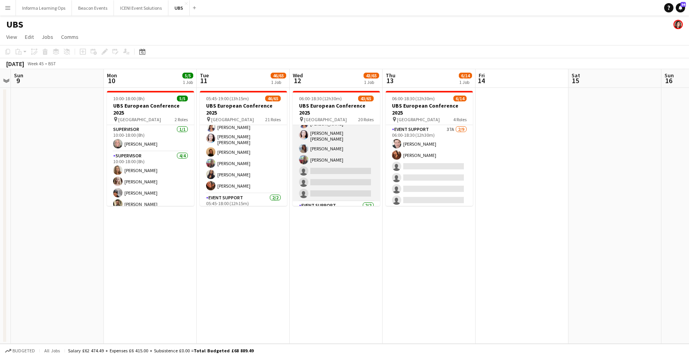
scroll to position [726, 0]
click at [332, 164] on app-card-role "Client Registration 2I 14A [DATE] 07:00-18:00 (11h) [PERSON_NAME] [PERSON_NAME]…" at bounding box center [336, 120] width 87 height 164
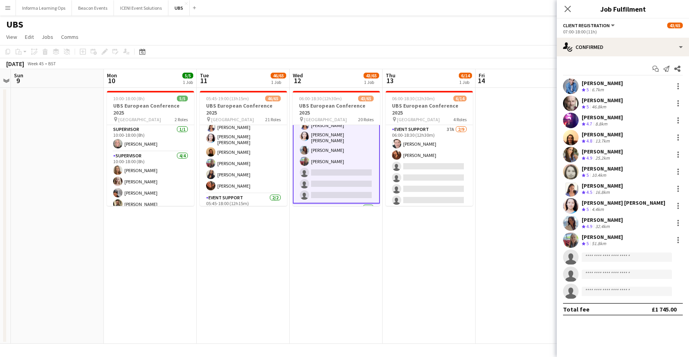
scroll to position [727, 0]
click at [613, 257] on input at bounding box center [626, 257] width 90 height 9
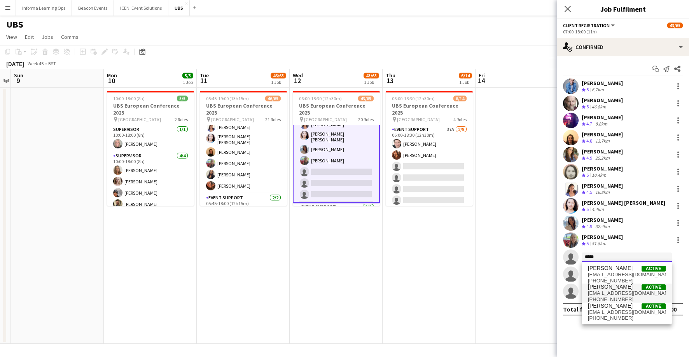
type input "*****"
click at [614, 288] on span "[PERSON_NAME]" at bounding box center [610, 287] width 45 height 7
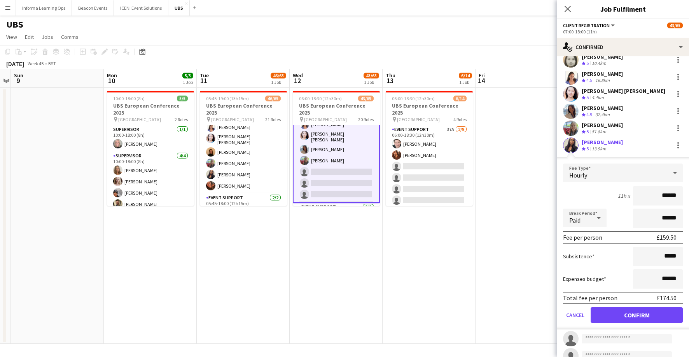
scroll to position [112, 0]
drag, startPoint x: 633, startPoint y: 314, endPoint x: 635, endPoint y: 265, distance: 48.6
click at [633, 314] on button "Confirm" at bounding box center [636, 315] width 92 height 16
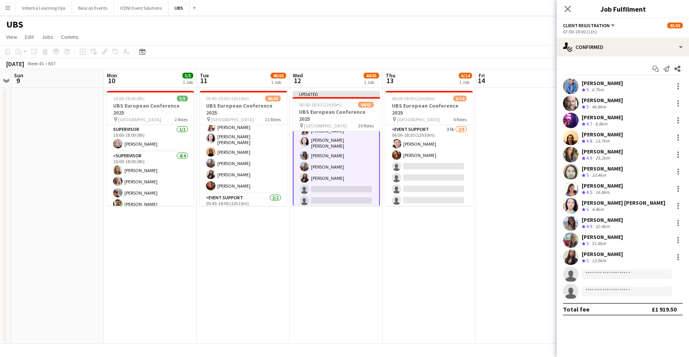
scroll to position [0, 0]
click at [568, 7] on icon "Close pop-in" at bounding box center [567, 8] width 7 height 7
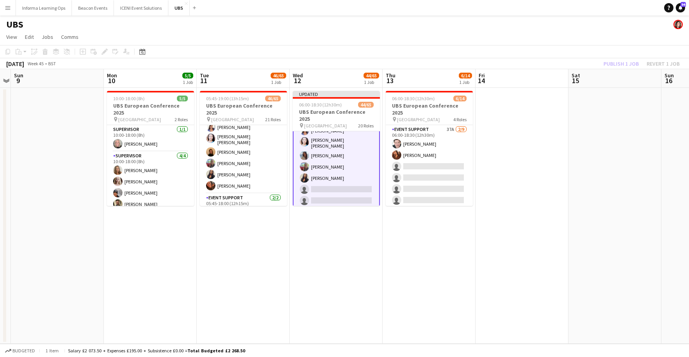
drag, startPoint x: 543, startPoint y: 38, endPoint x: 562, endPoint y: 37, distance: 19.8
click at [543, 38] on app-page-menu "View Day view expanded Day view collapsed Month view Date picker Jump to [DATE]…" at bounding box center [344, 37] width 689 height 15
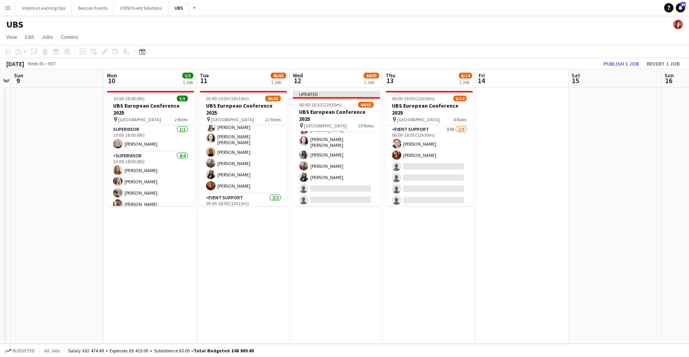
scroll to position [726, 0]
click at [616, 61] on button "Publish 1 job" at bounding box center [621, 64] width 42 height 10
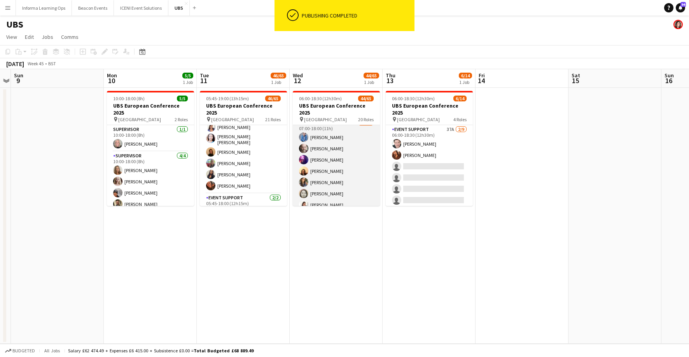
click at [340, 171] on app-card-role "Client Registration 2I 14A 11/13 07:00-18:00 (11h) George Vafakis David Sayers …" at bounding box center [336, 201] width 87 height 164
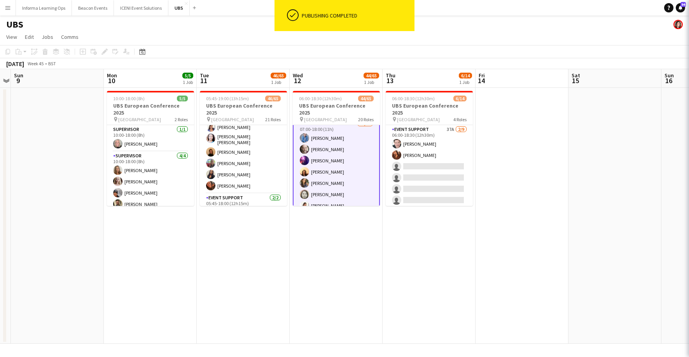
scroll to position [646, 0]
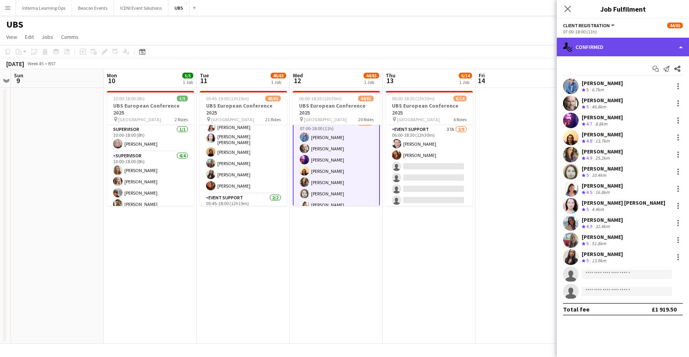
click at [596, 50] on div "single-neutral-actions-check-2 Confirmed" at bounding box center [623, 47] width 132 height 19
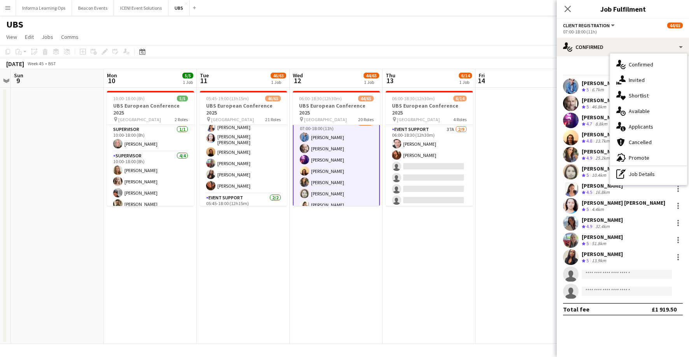
click at [648, 145] on div "cancellation Cancelled" at bounding box center [648, 142] width 77 height 16
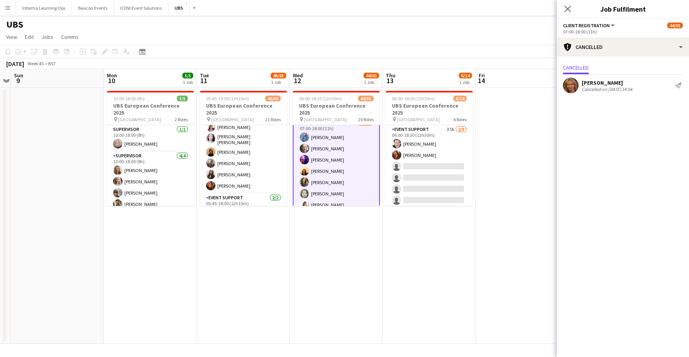
click at [568, 8] on icon at bounding box center [567, 9] width 6 height 6
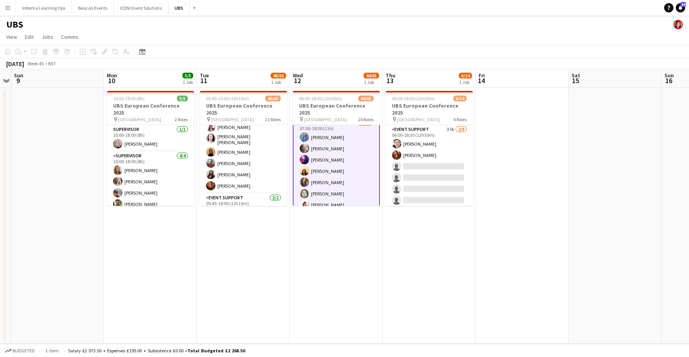
click at [457, 35] on app-page-menu "View Day view expanded Day view collapsed Month view Date picker Jump to [DATE]…" at bounding box center [344, 37] width 689 height 15
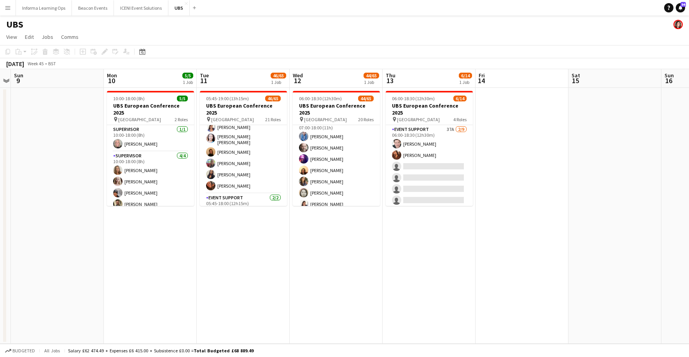
scroll to position [646, 0]
